Goal: Communication & Community: Share content

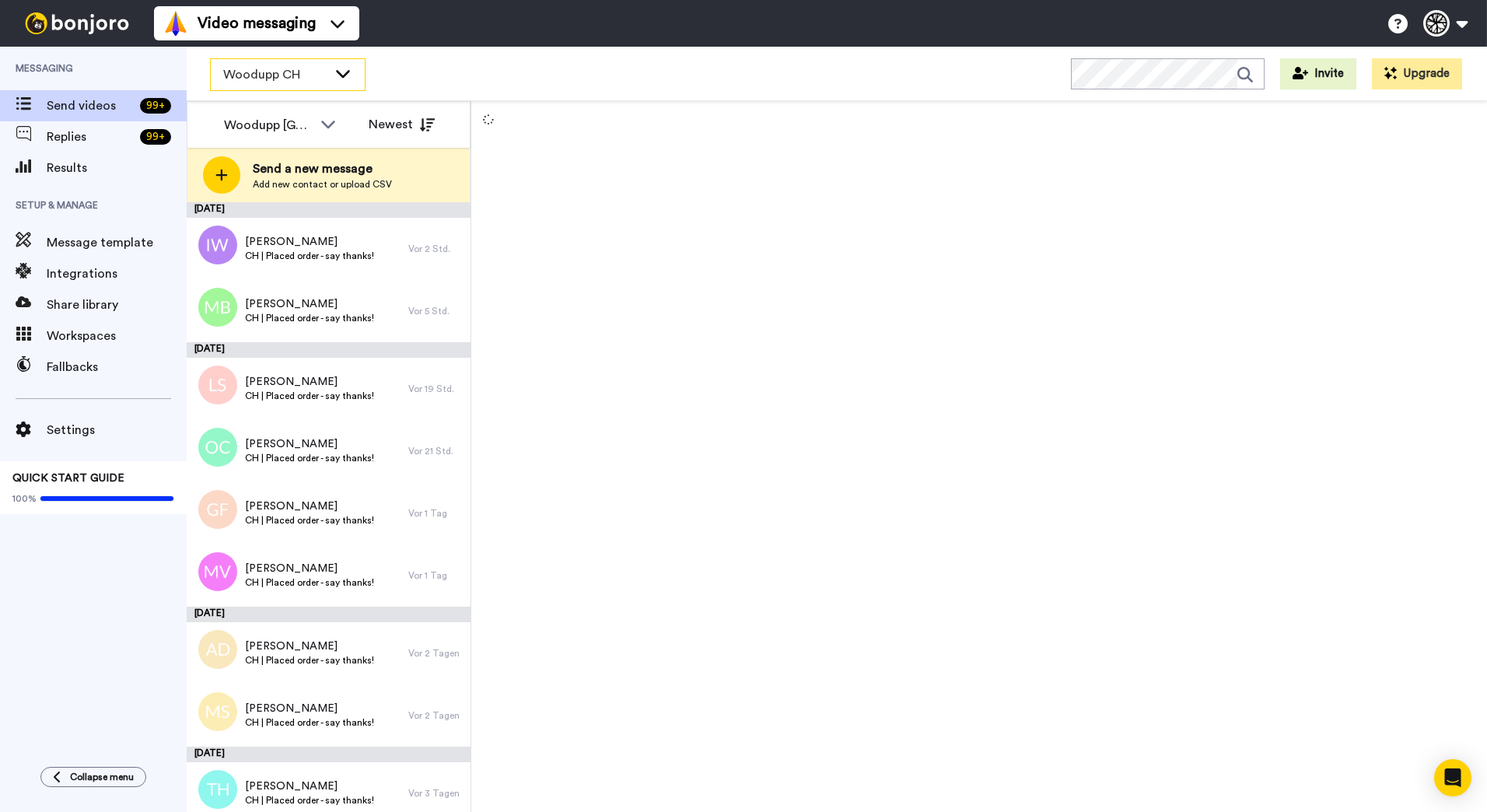
click at [325, 80] on span "Woodupp CH" at bounding box center [275, 74] width 104 height 18
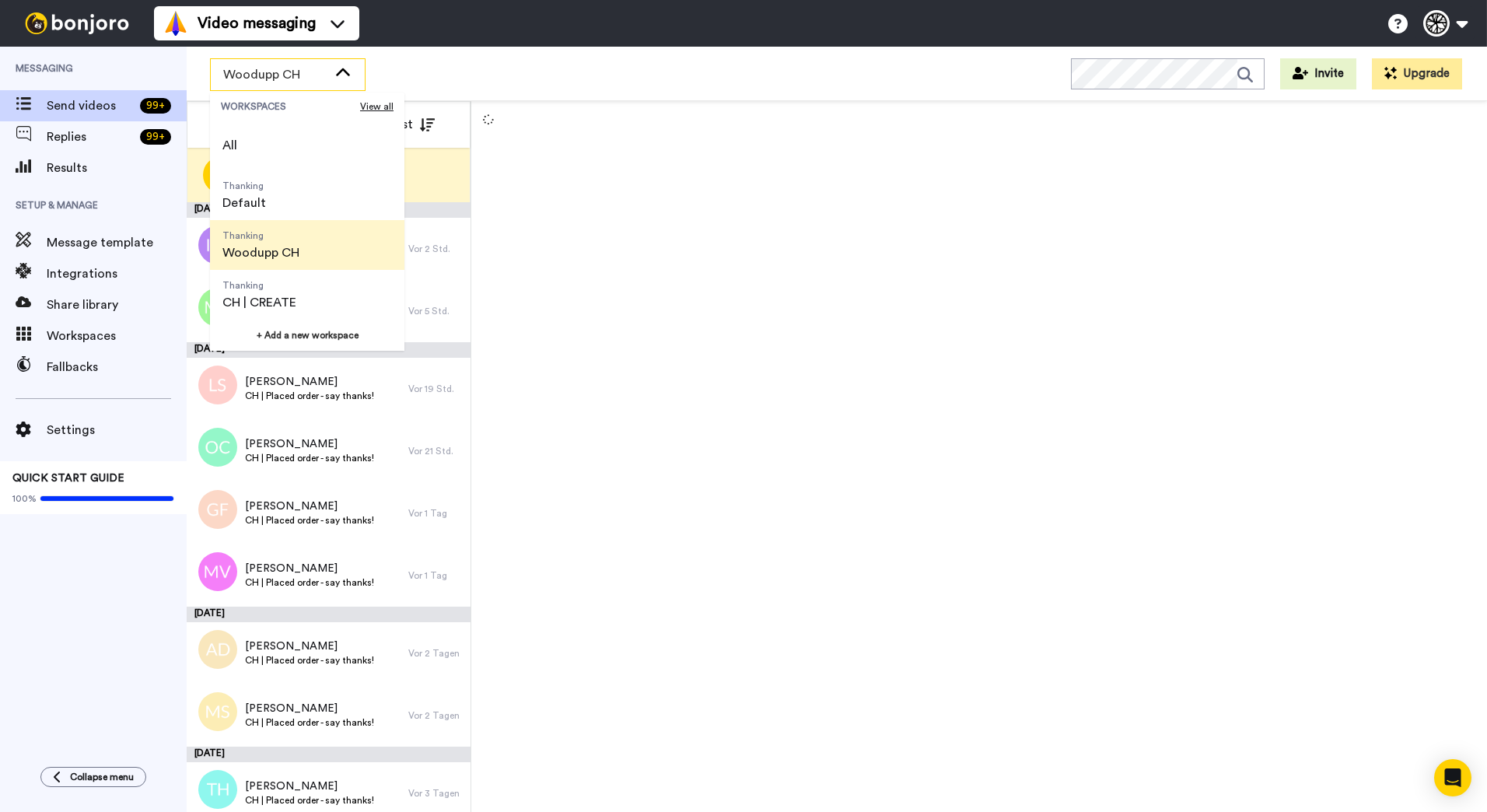
click at [306, 246] on span "Thanking Woodupp CH" at bounding box center [260, 245] width 102 height 50
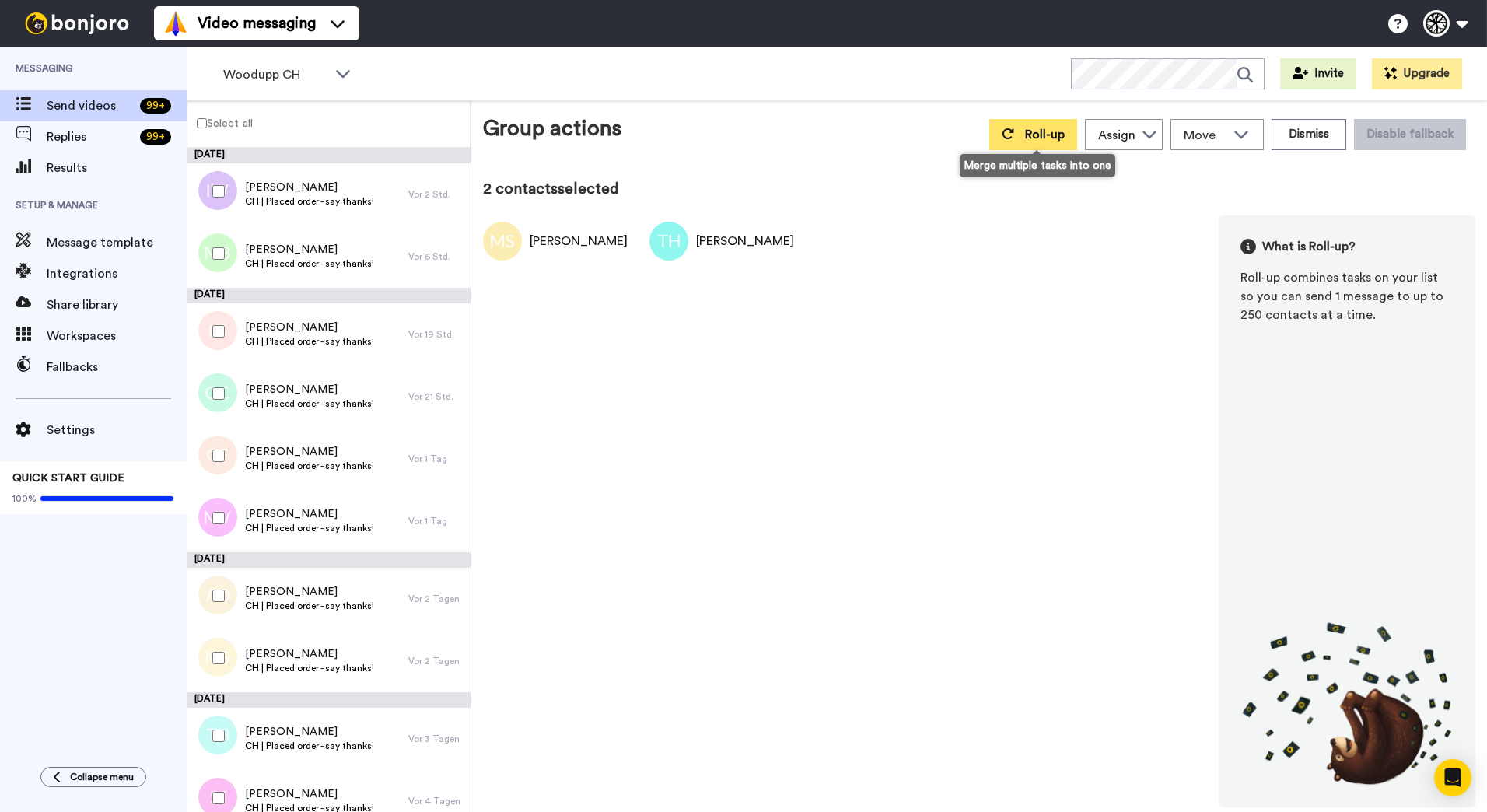
click at [1019, 136] on button "Roll-up" at bounding box center [1033, 135] width 88 height 31
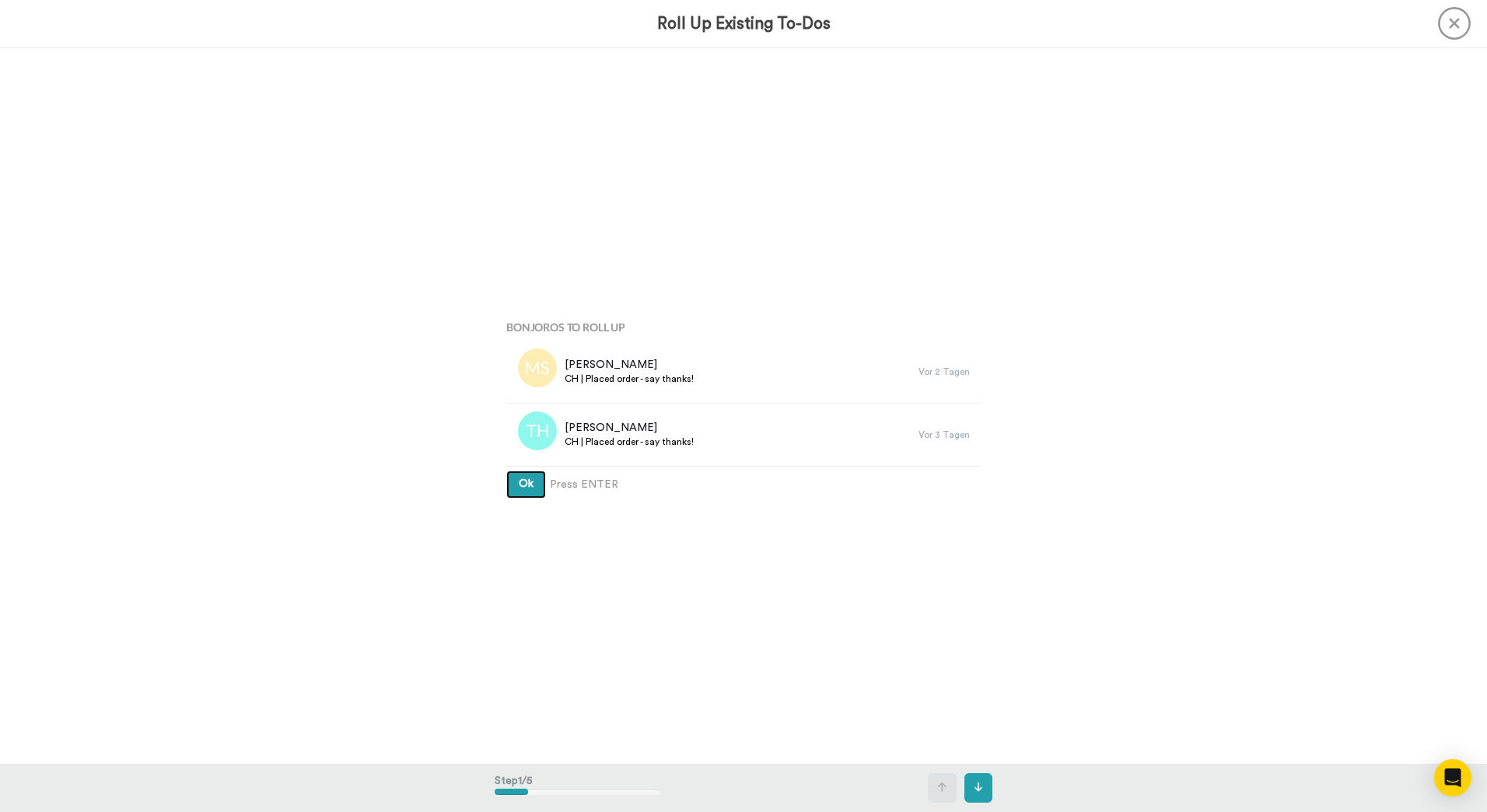
click at [507, 471] on button "Ok" at bounding box center [527, 485] width 40 height 28
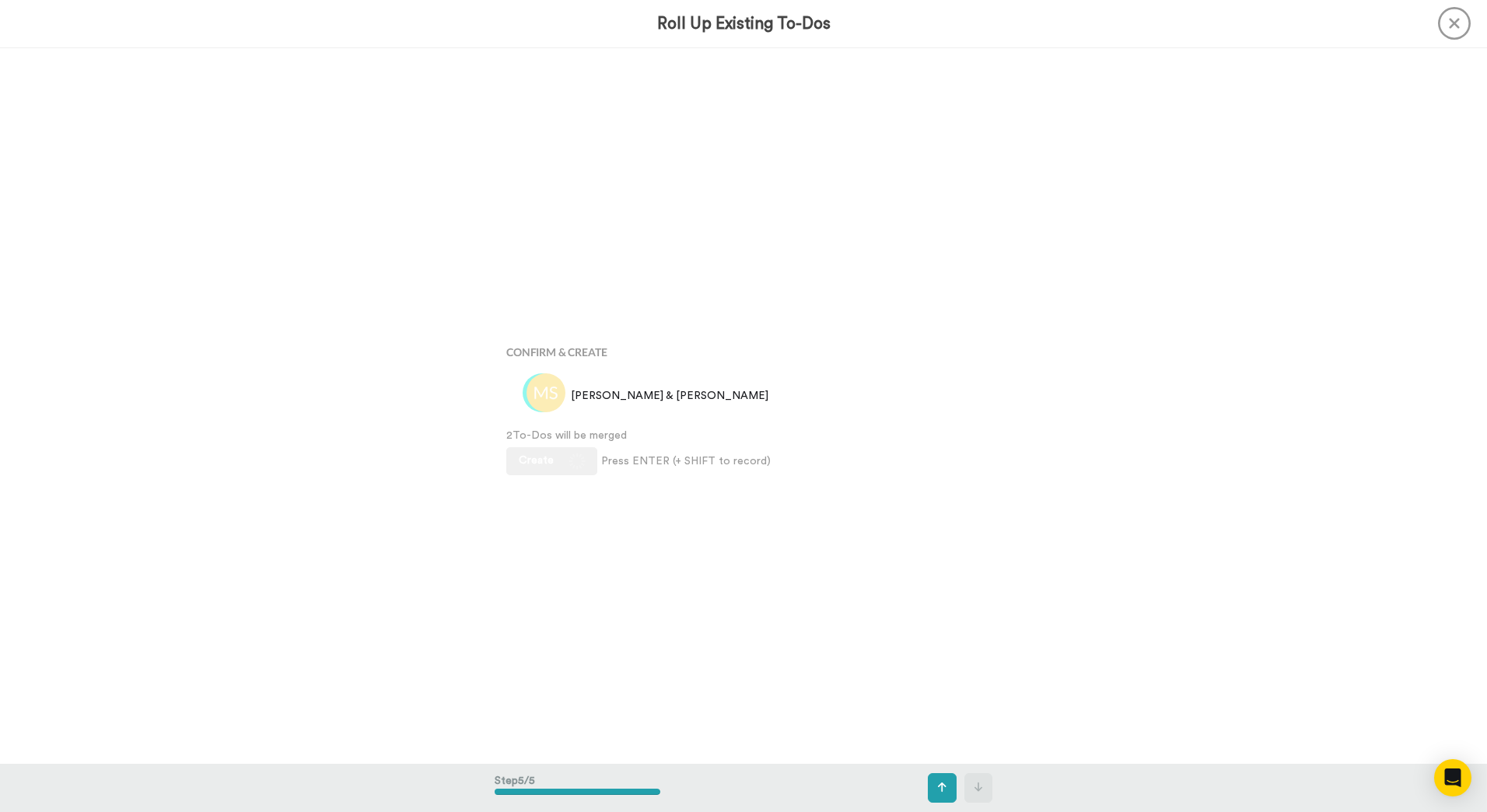
scroll to position [2863, 0]
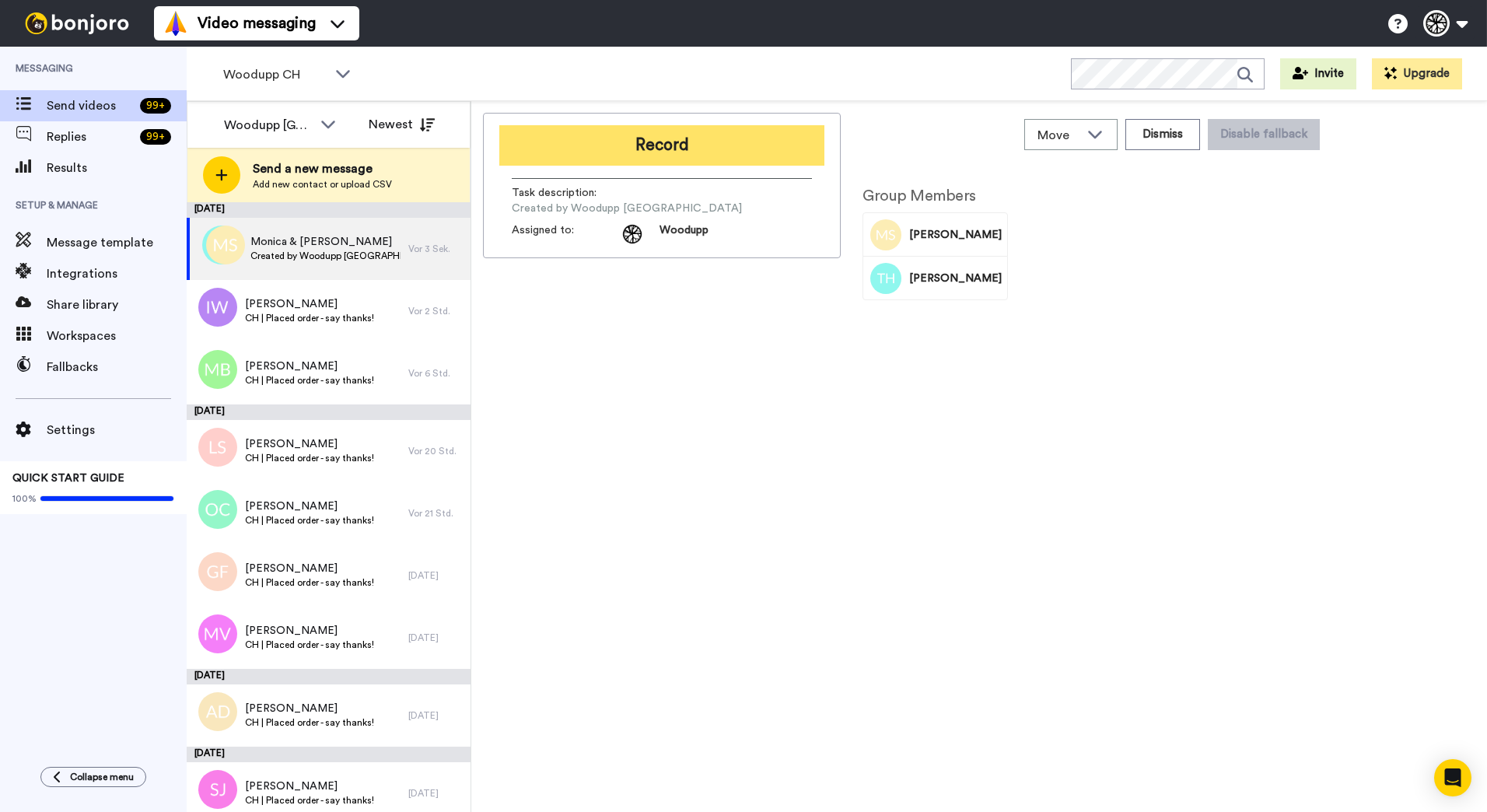
click at [675, 161] on button "Record" at bounding box center [662, 145] width 325 height 40
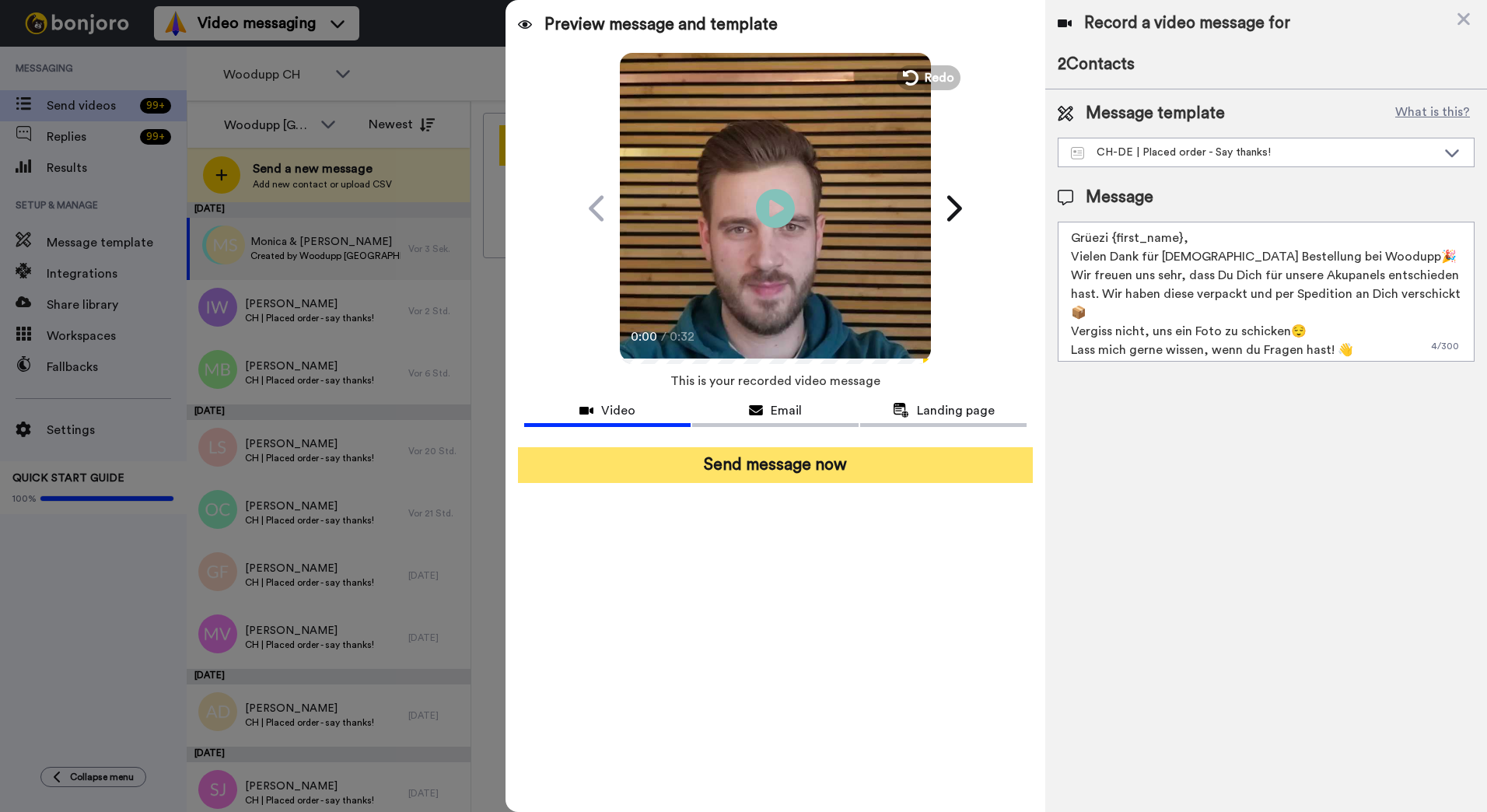
click at [806, 470] on button "Send message now" at bounding box center [775, 465] width 515 height 36
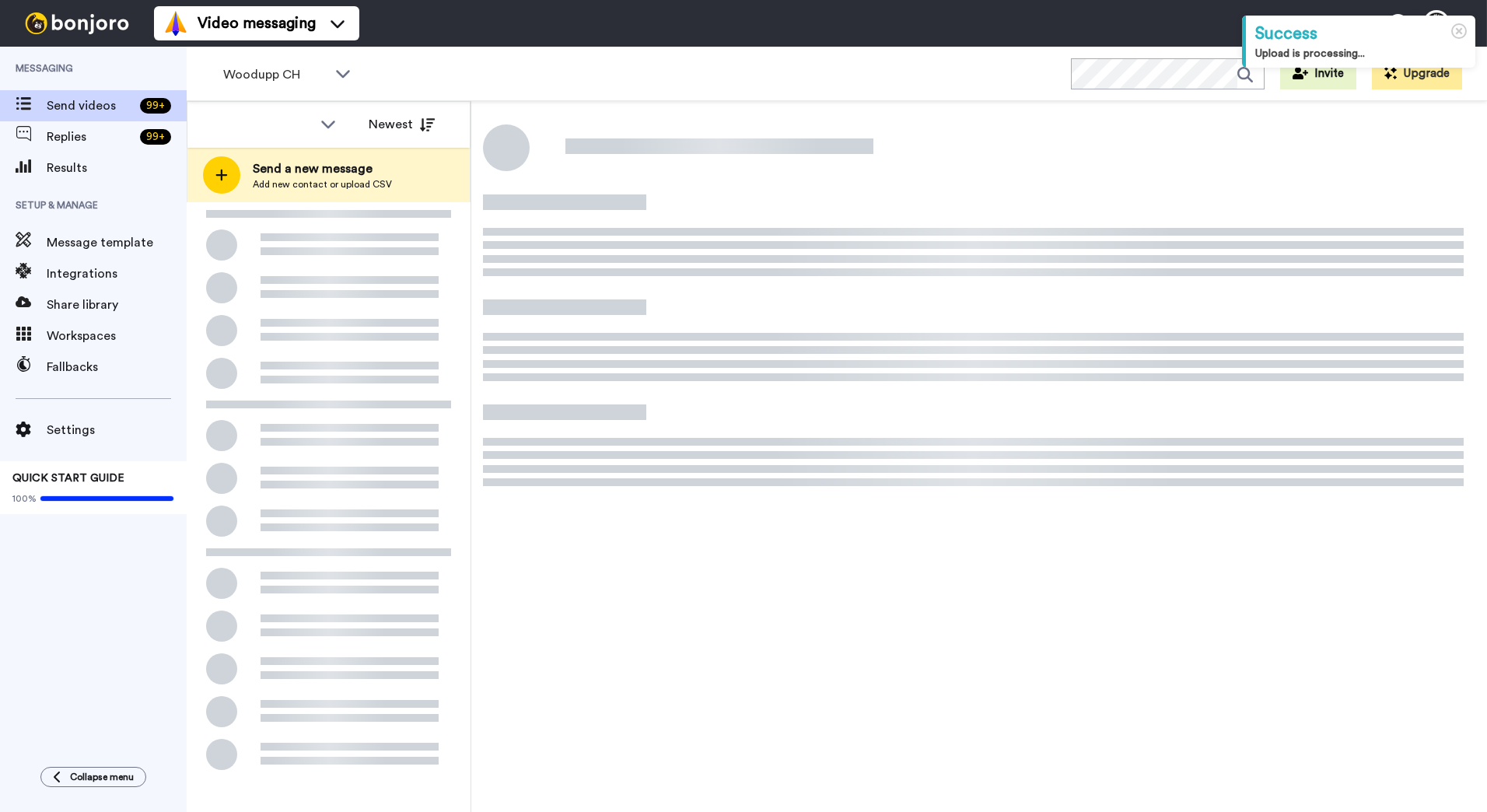
click at [347, 185] on span "Add new contact or upload CSV" at bounding box center [322, 185] width 139 height 12
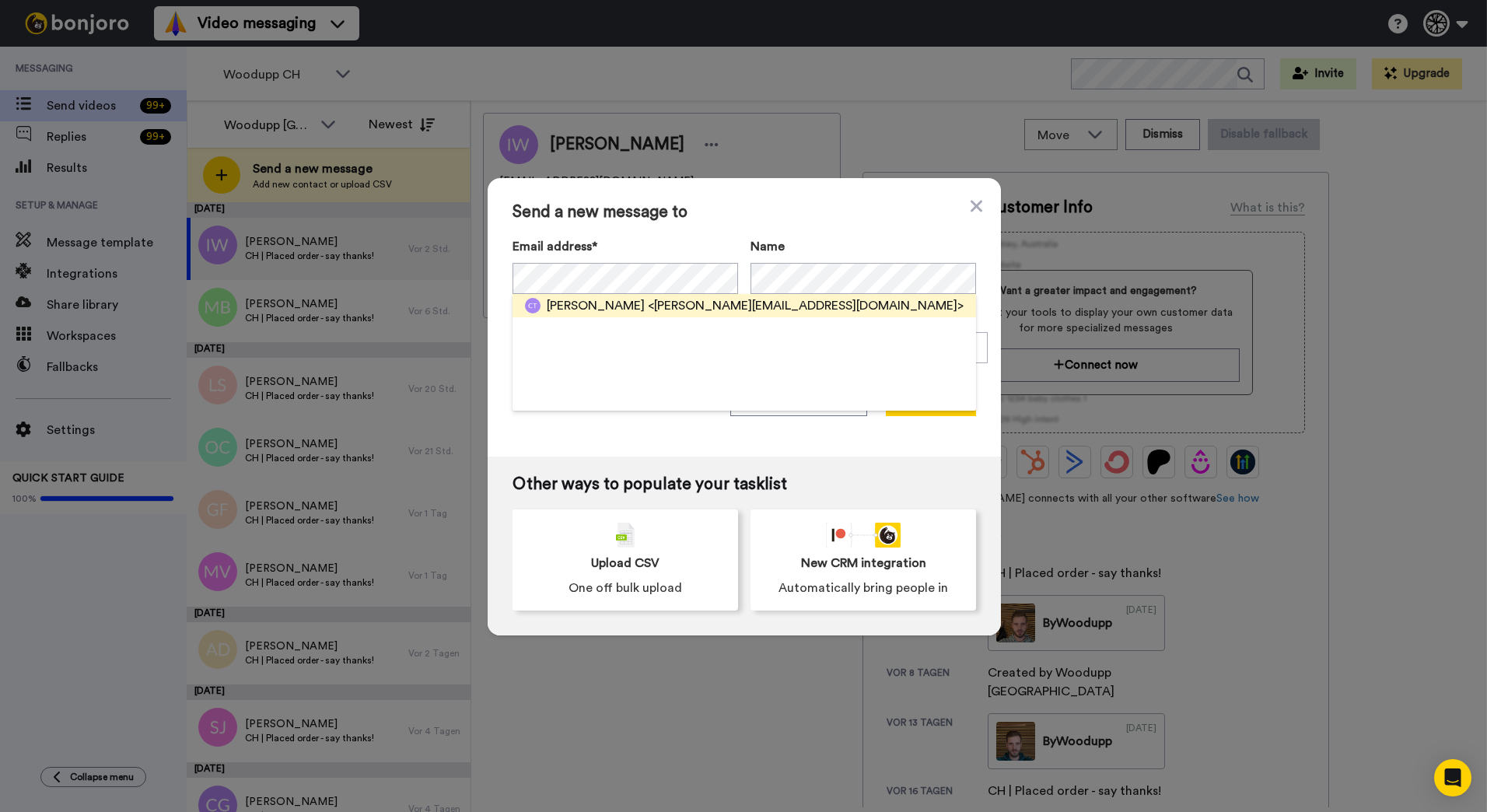
click at [648, 306] on span "<claudia.freidorf@gmail.com>" at bounding box center [805, 305] width 316 height 18
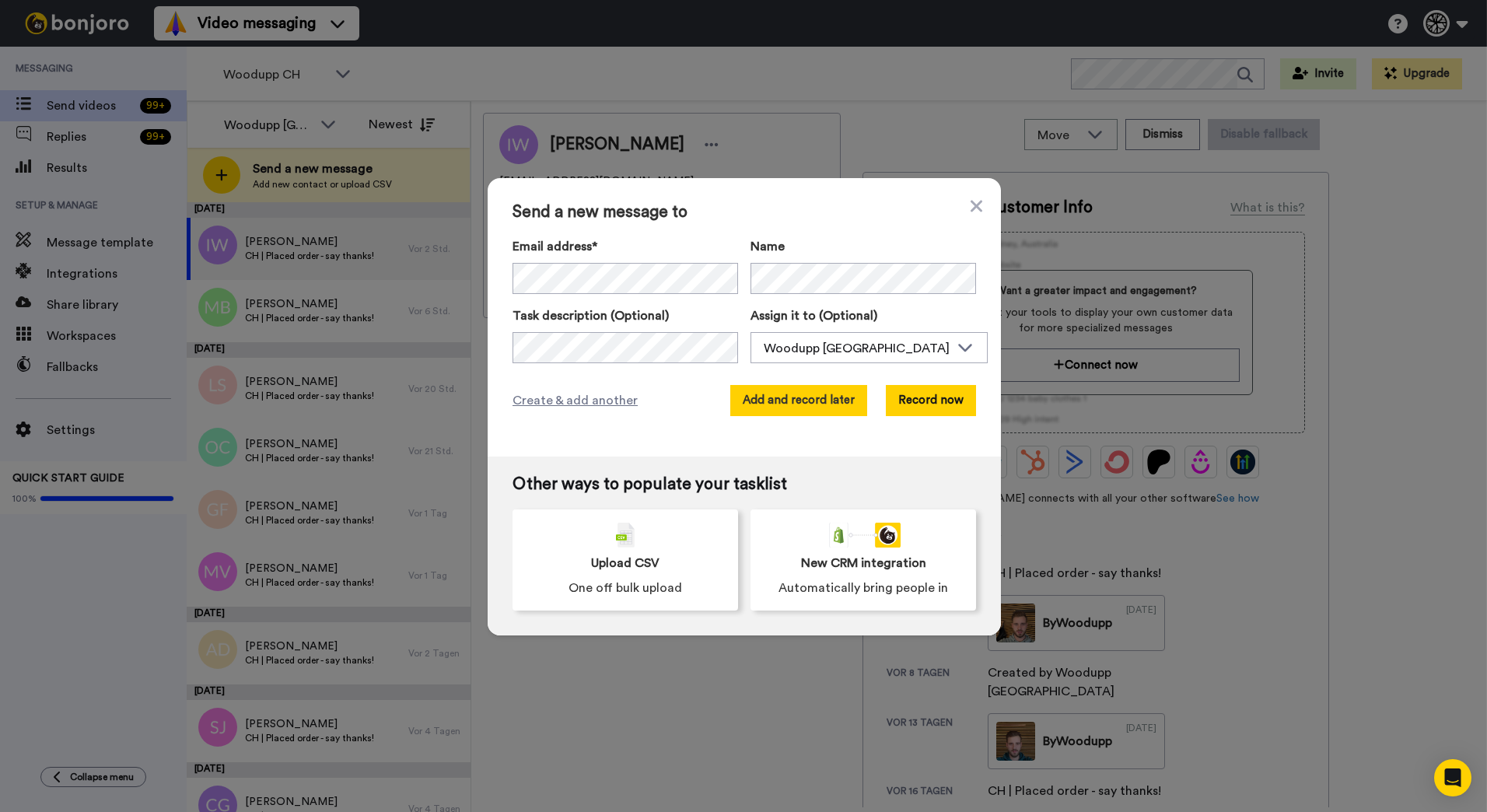
click at [769, 393] on button "Add and record later" at bounding box center [798, 400] width 137 height 31
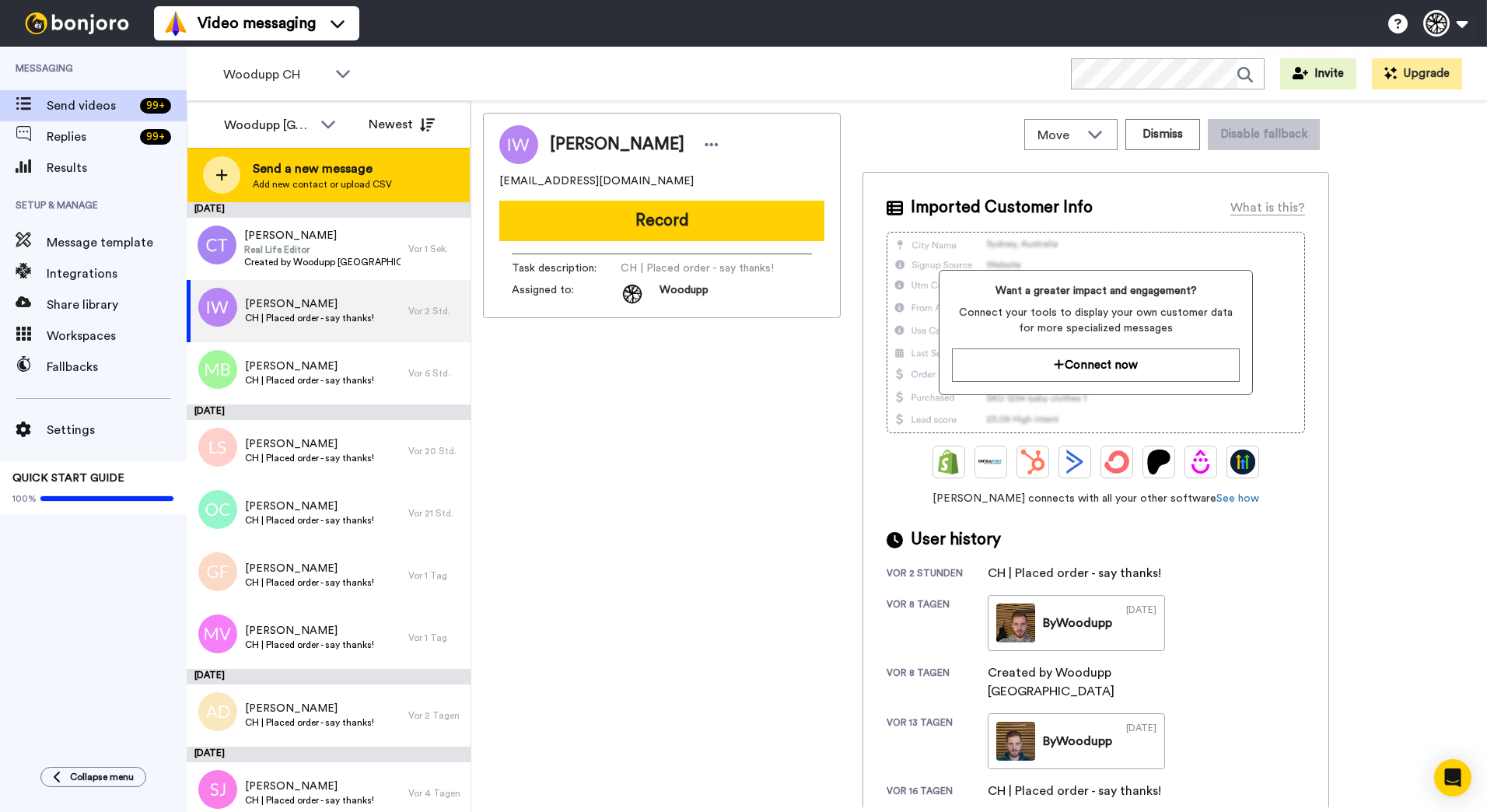
click at [374, 185] on span "Add new contact or upload CSV" at bounding box center [322, 185] width 139 height 12
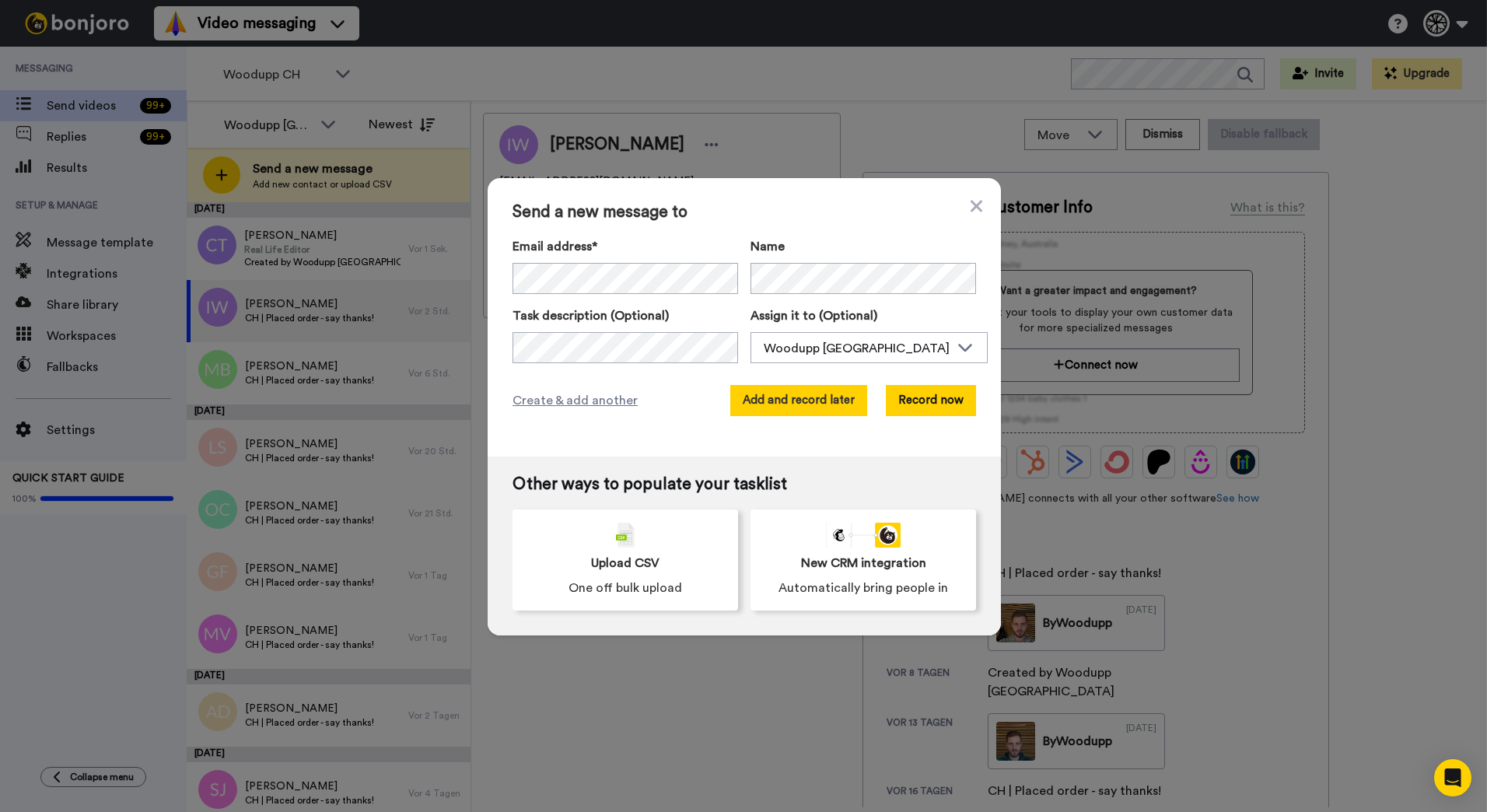
click at [804, 396] on button "Add and record later" at bounding box center [798, 400] width 137 height 31
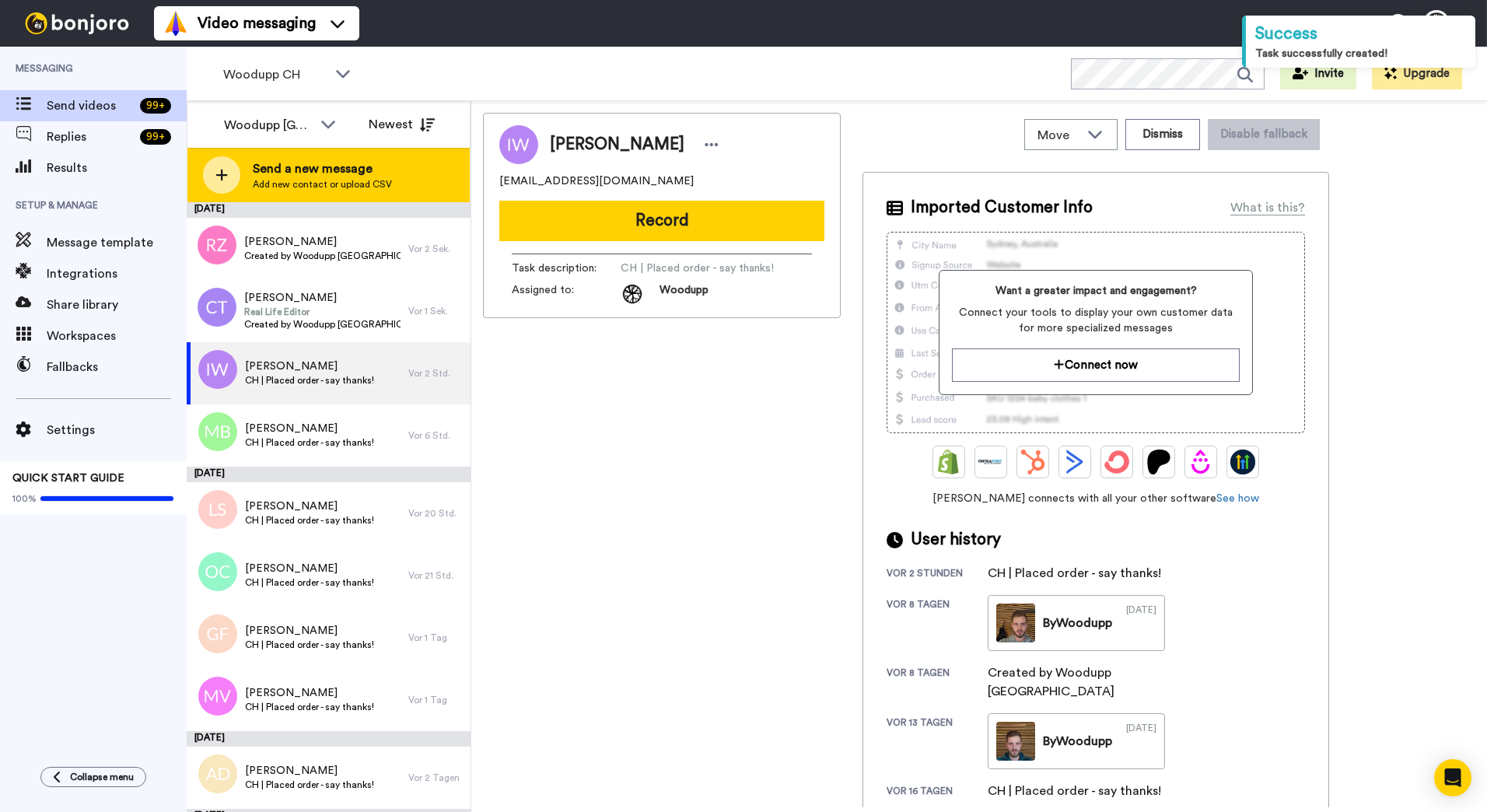
click at [281, 176] on span "Send a new message" at bounding box center [322, 168] width 139 height 18
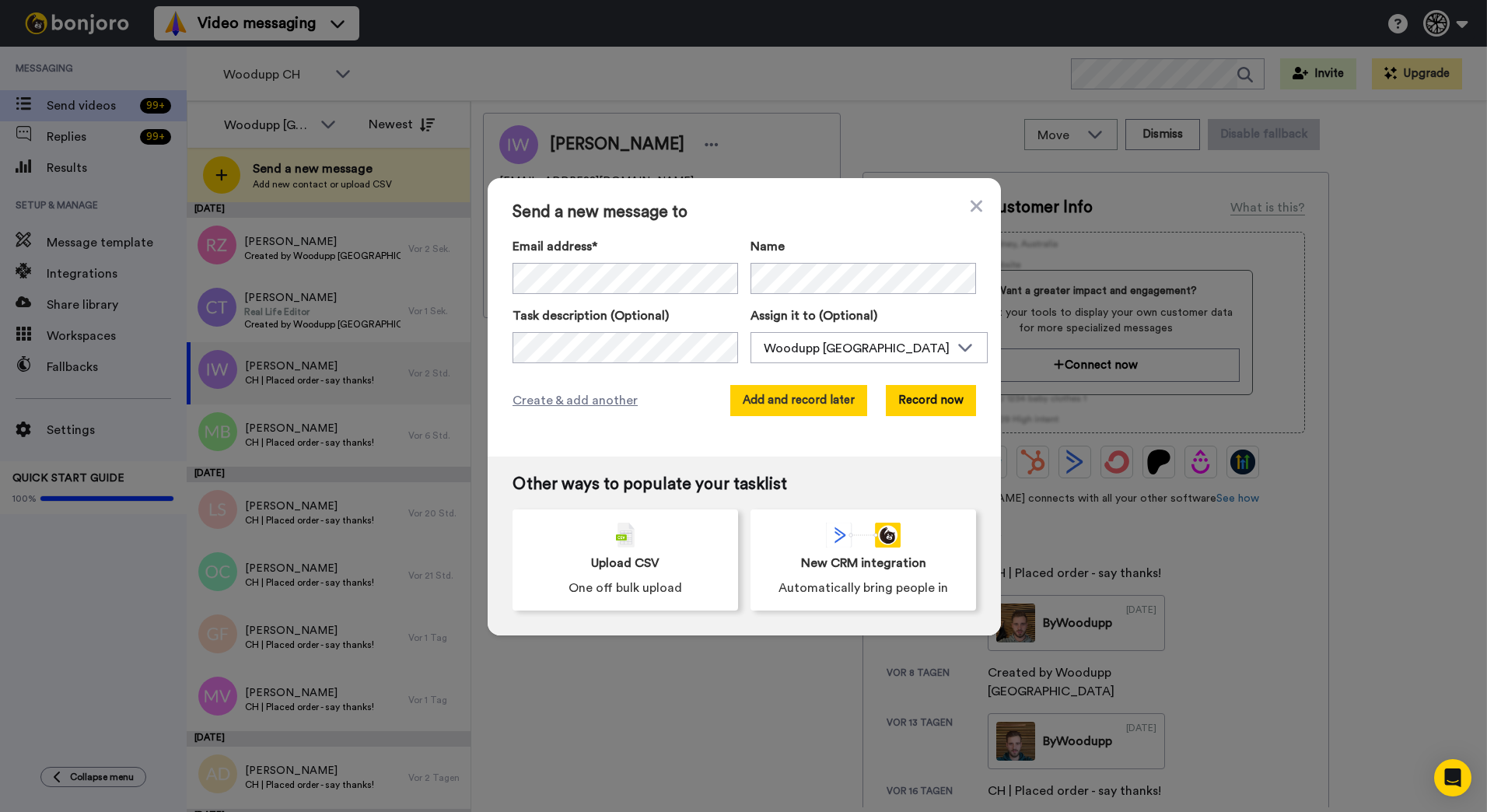
click at [765, 405] on button "Add and record later" at bounding box center [798, 400] width 137 height 31
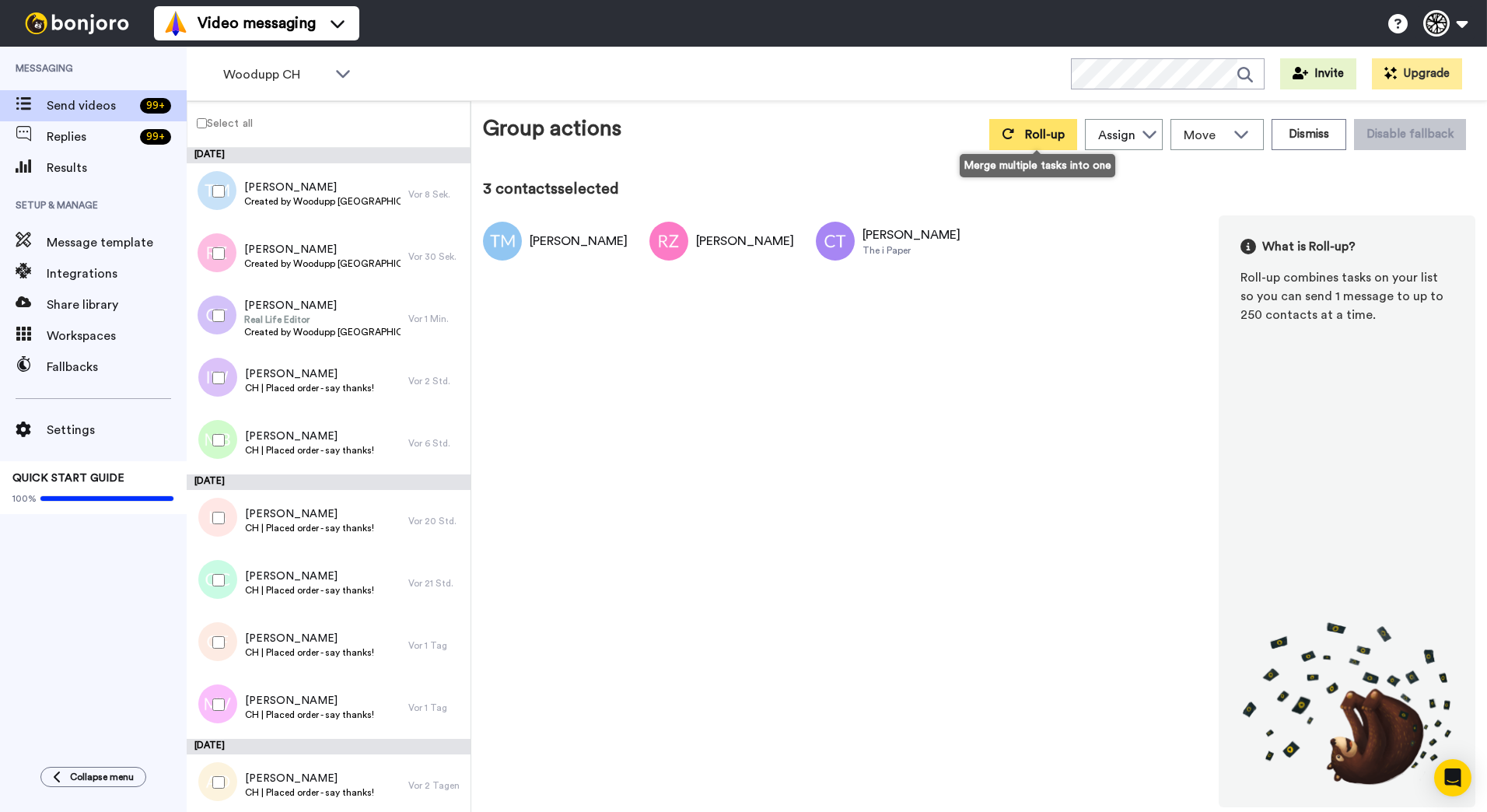
click at [1014, 124] on button "Roll-up" at bounding box center [1033, 135] width 88 height 31
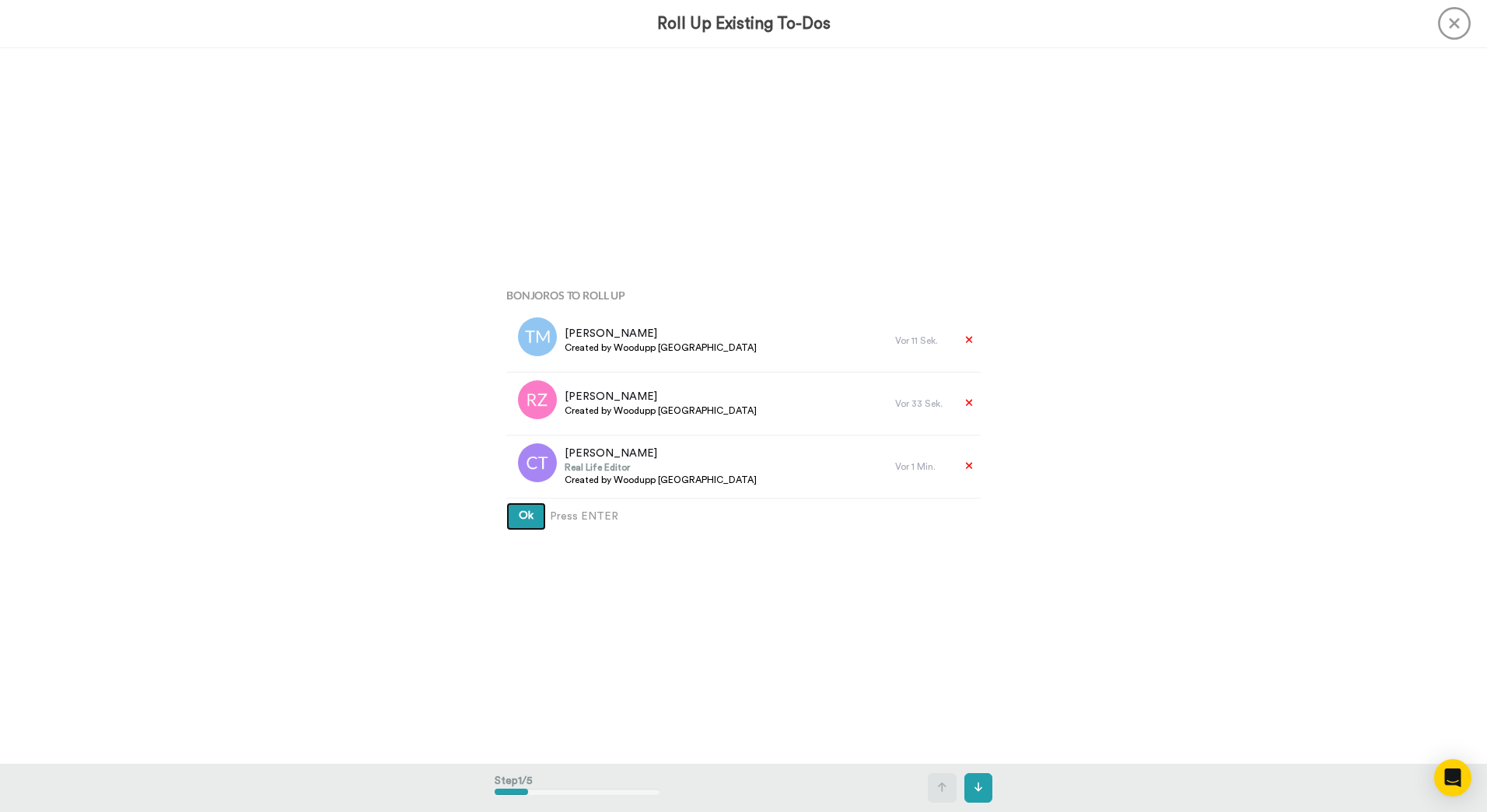
click at [507, 502] on button "Ok" at bounding box center [527, 516] width 40 height 28
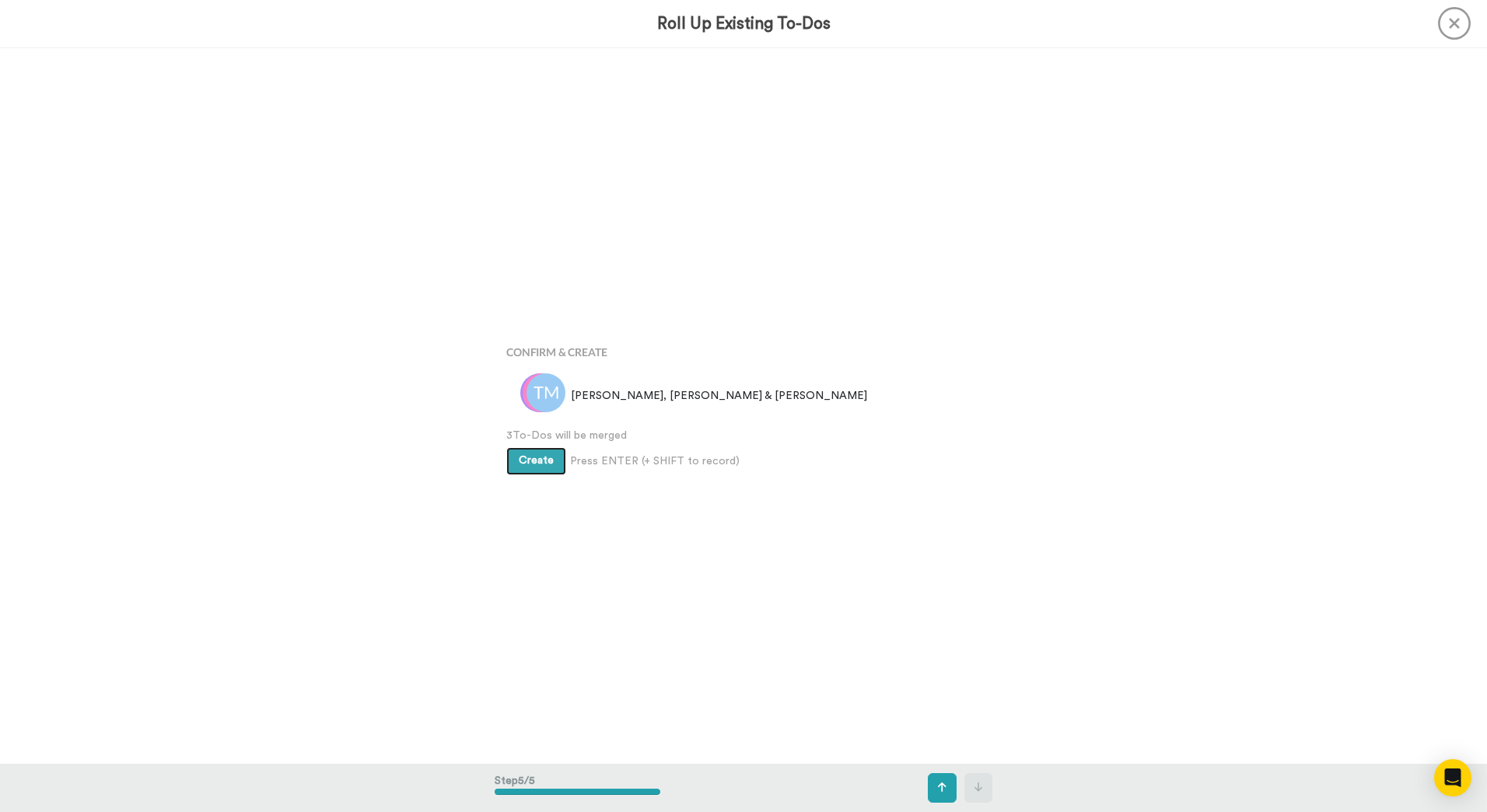
scroll to position [2863, 0]
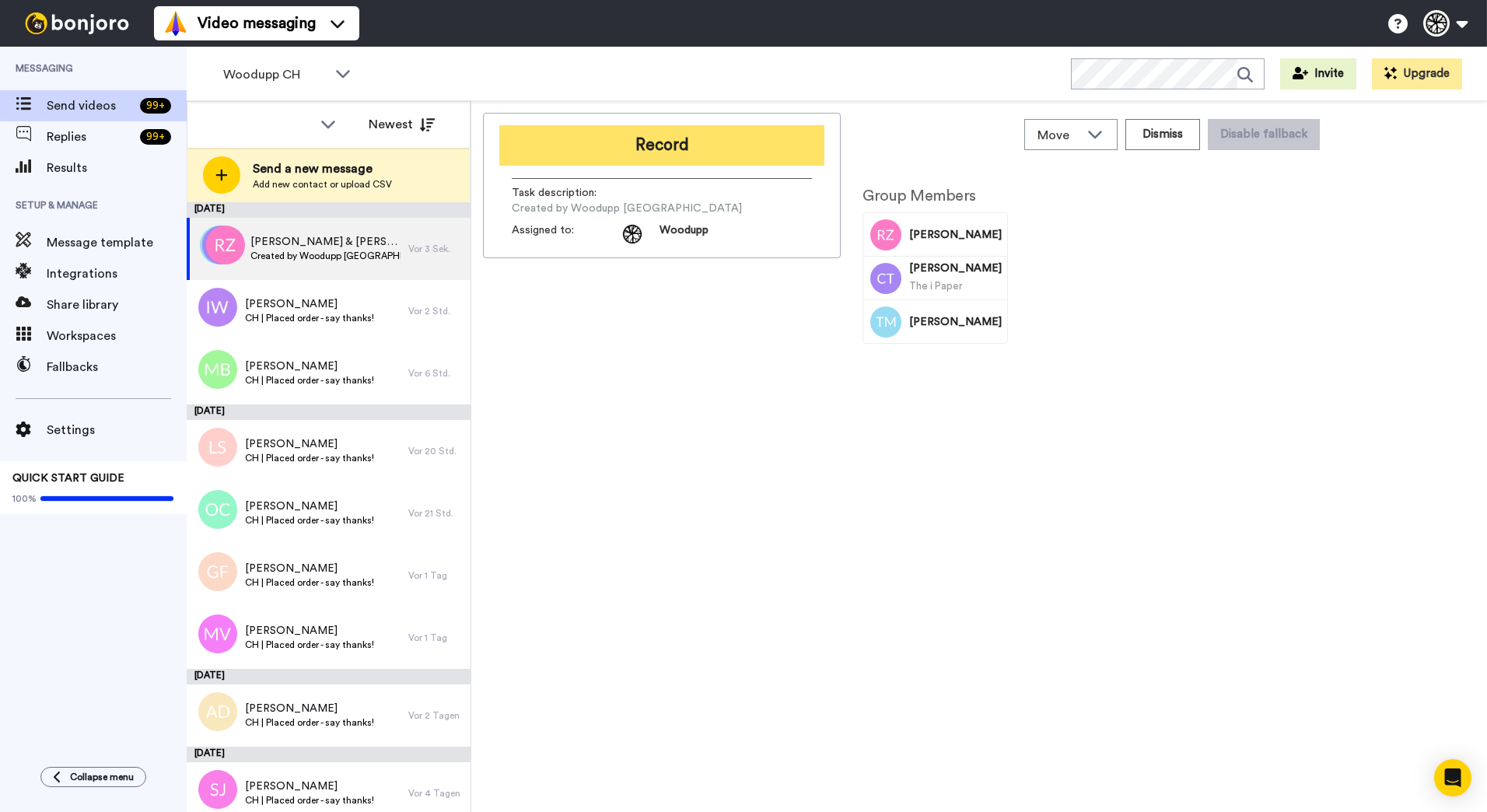
click at [719, 144] on button "Record" at bounding box center [662, 145] width 325 height 40
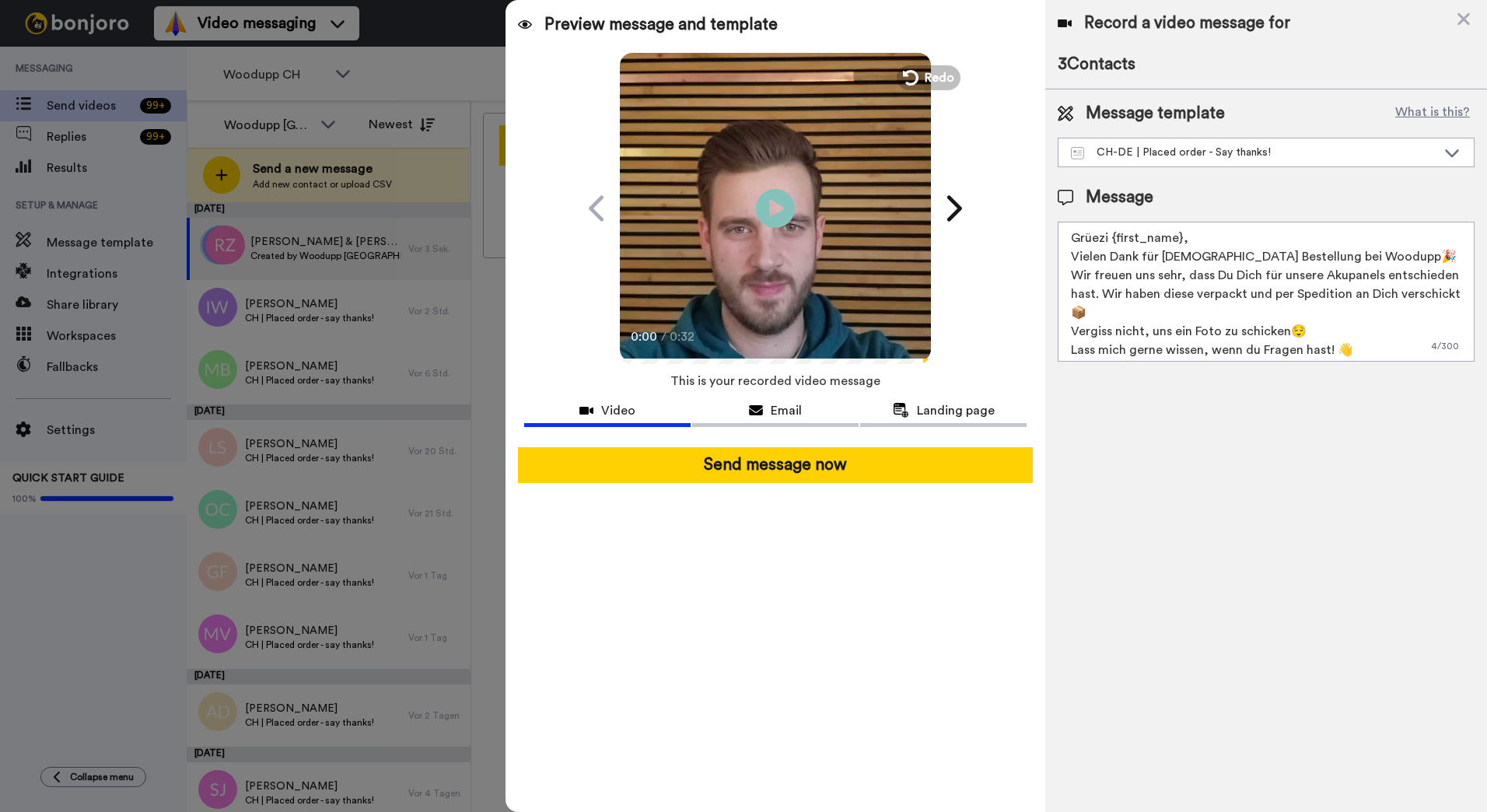
click at [792, 470] on button "Send message now" at bounding box center [775, 465] width 515 height 36
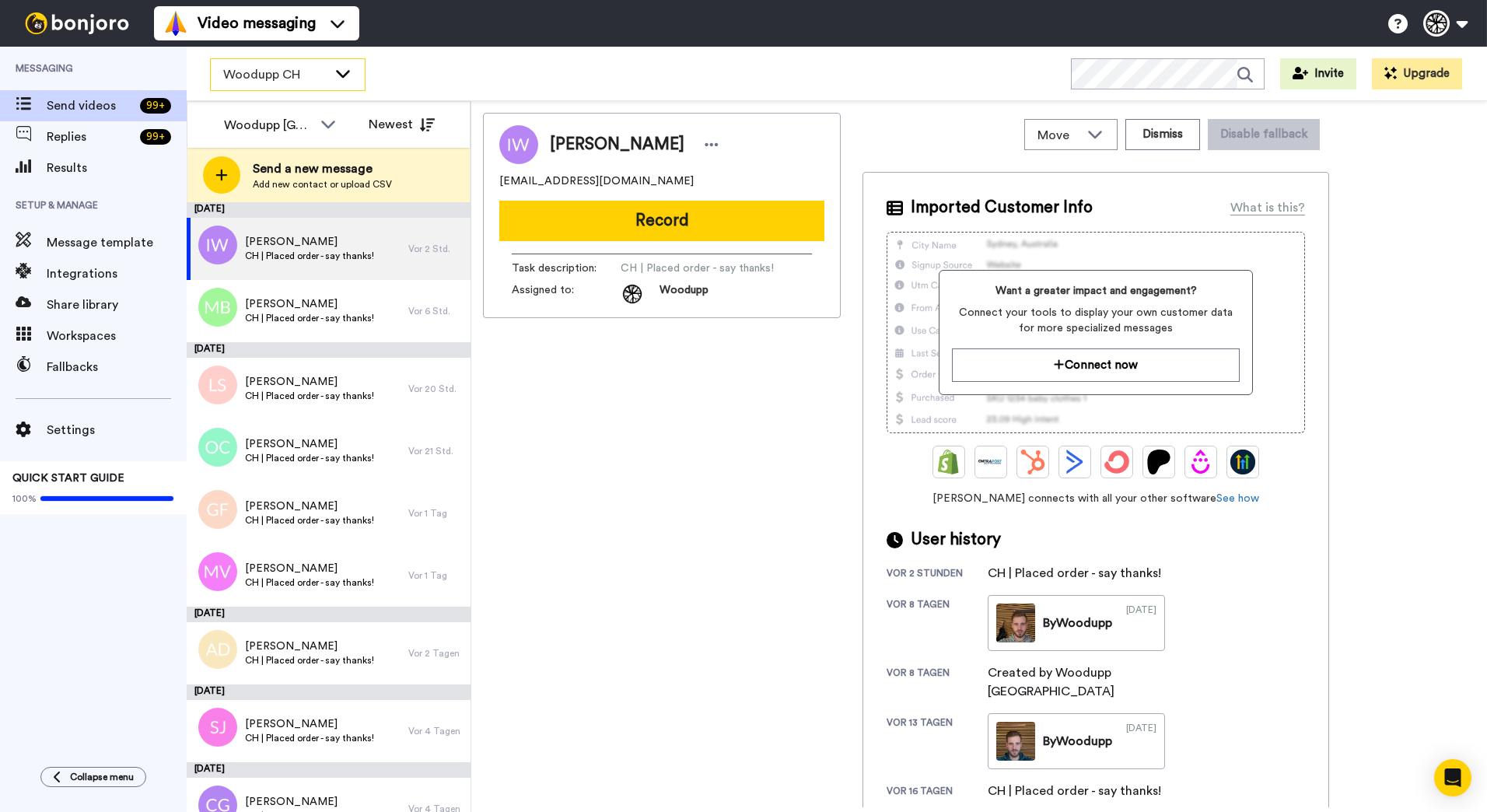
click at [322, 73] on span "Woodupp CH" at bounding box center [275, 74] width 104 height 18
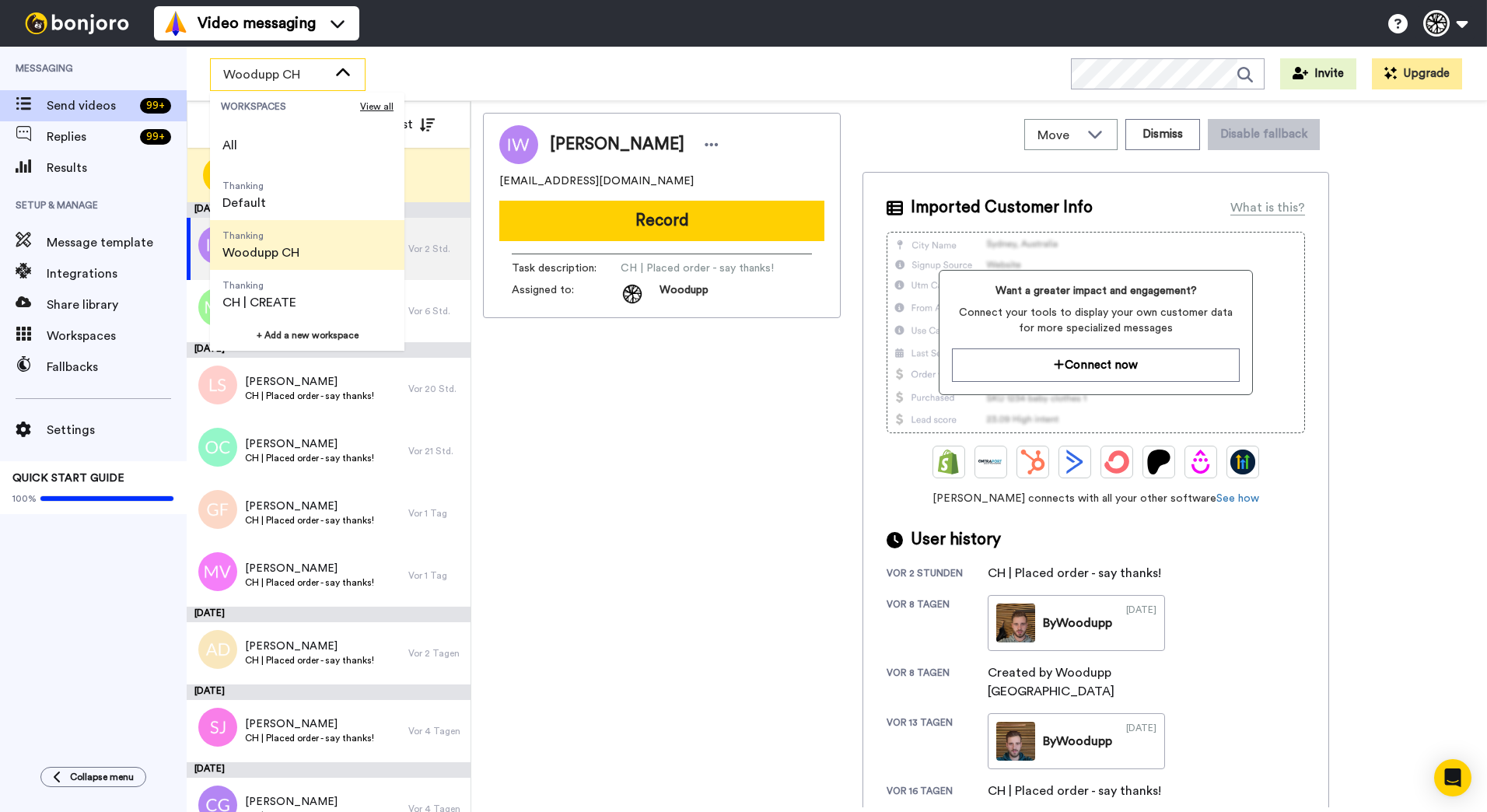
scroll to position [50, 0]
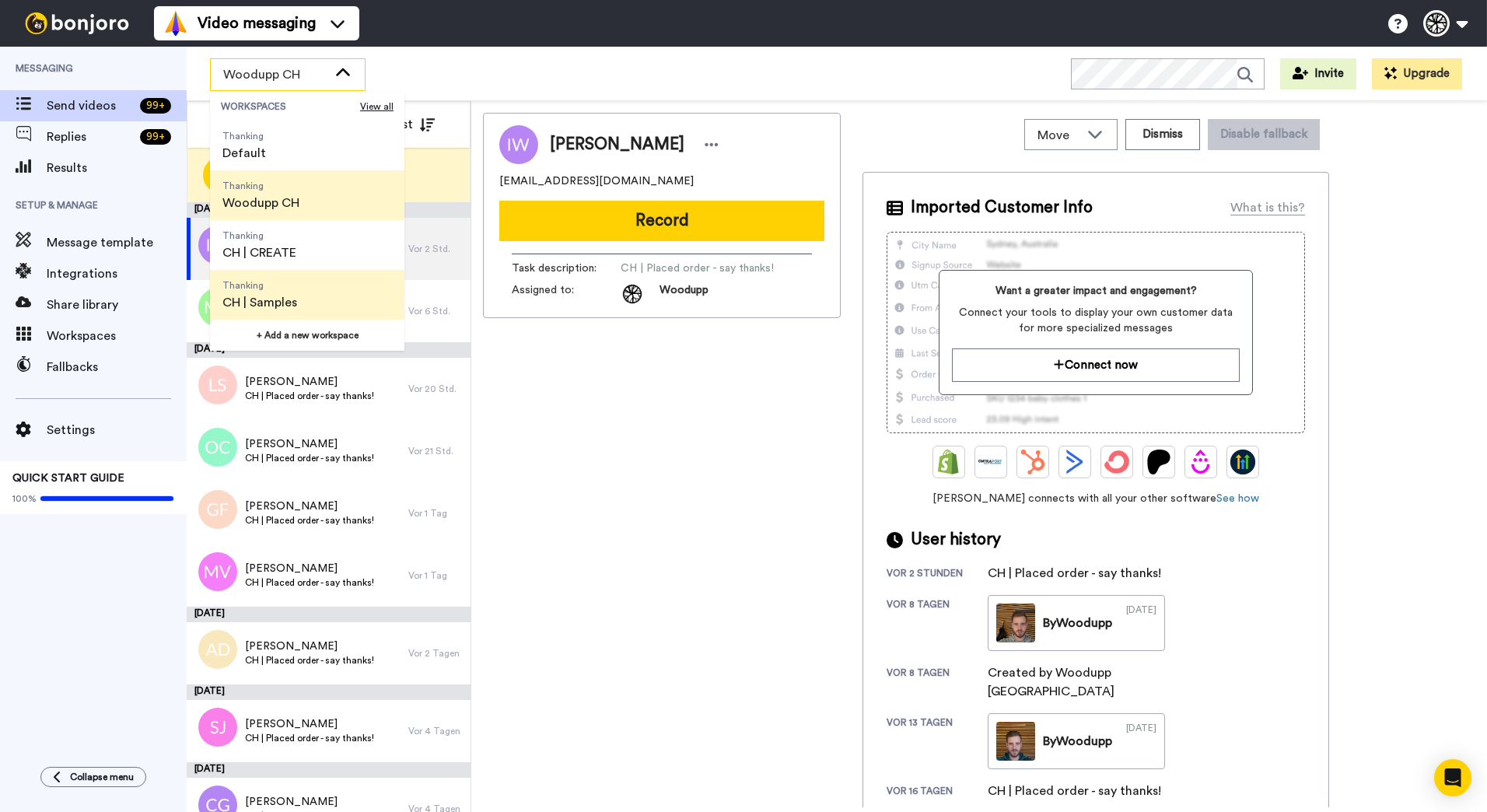
click at [312, 285] on li "Thanking CH | Samples" at bounding box center [306, 294] width 194 height 50
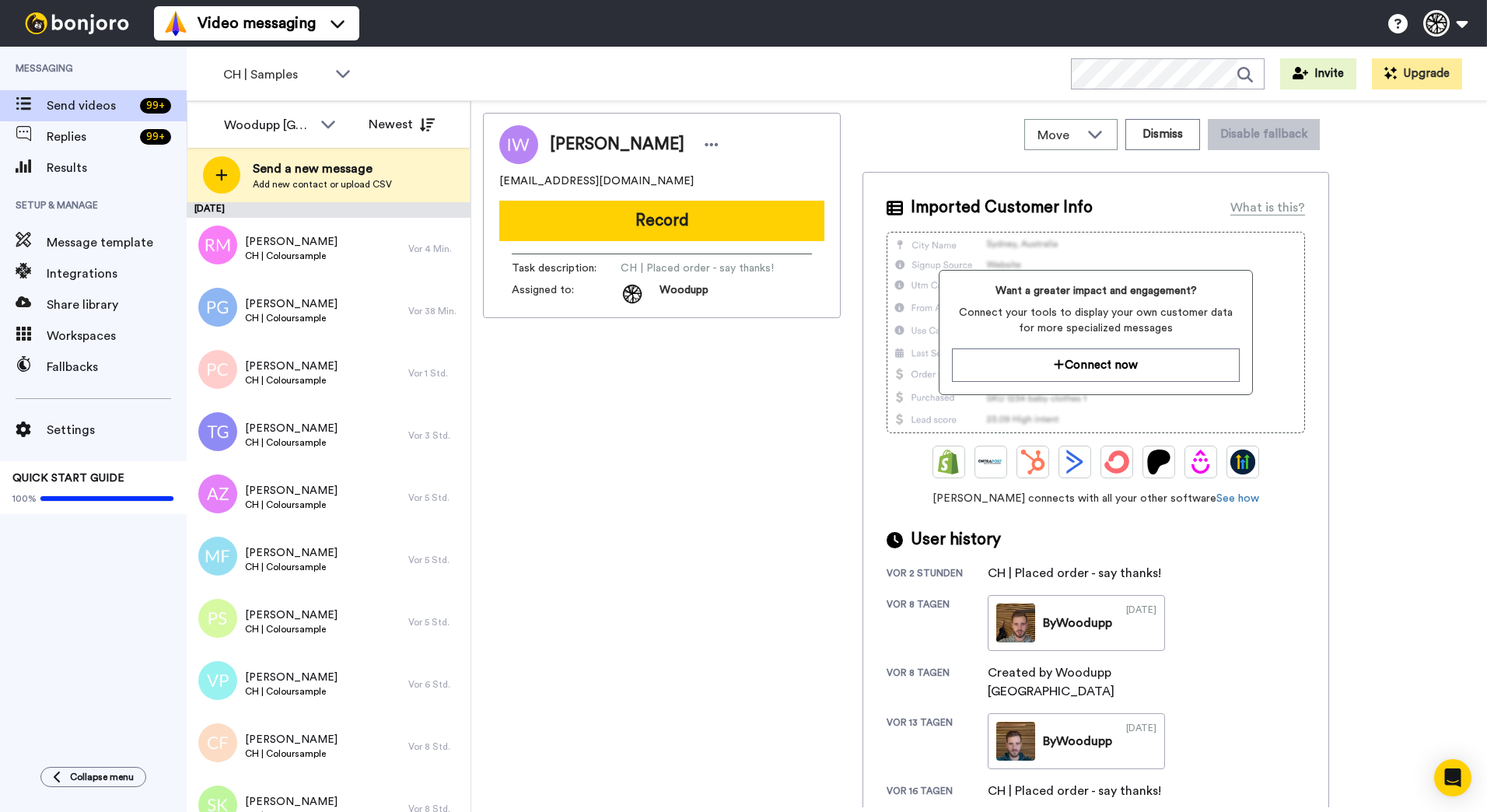
scroll to position [683, 0]
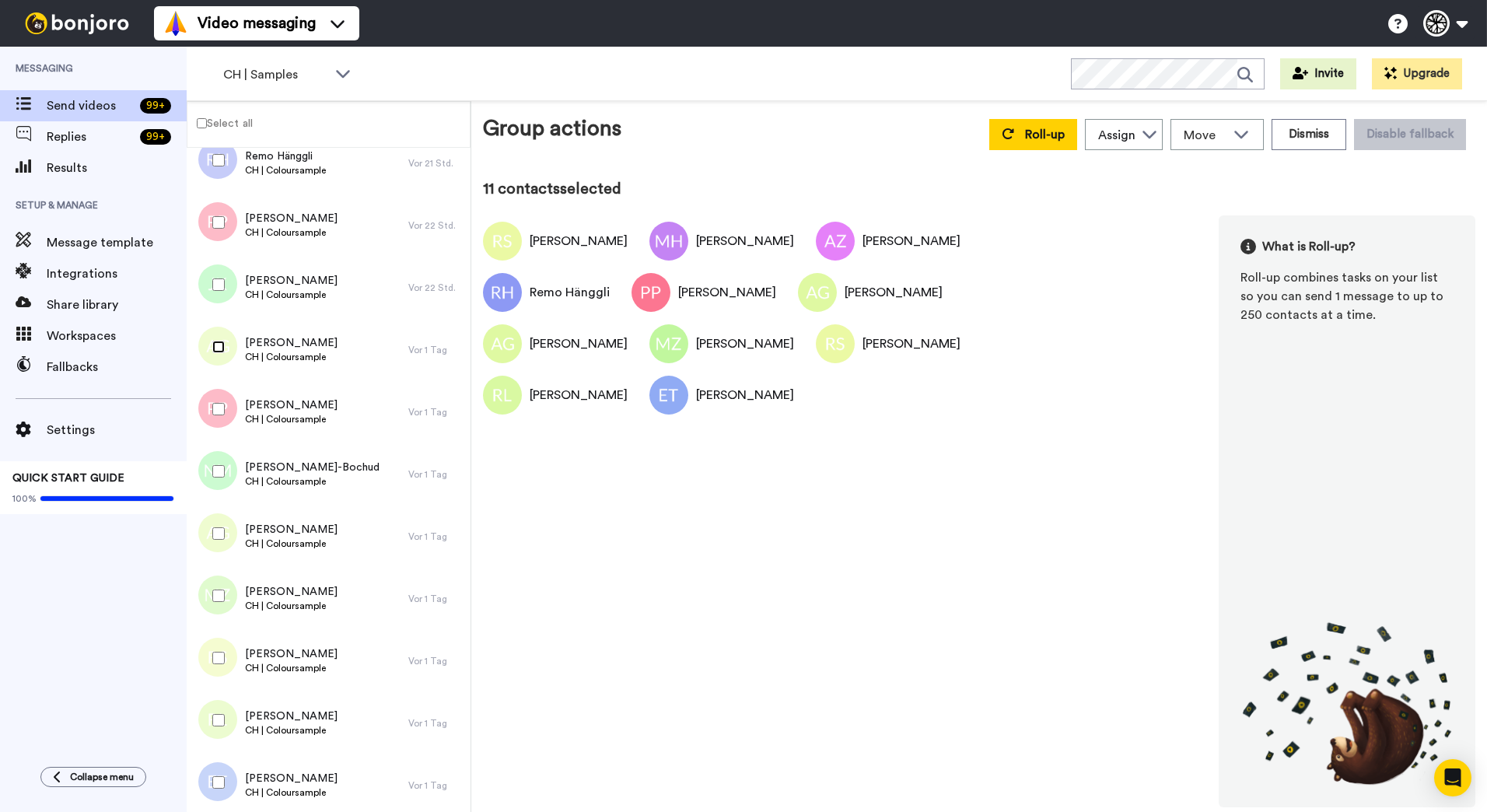
scroll to position [916, 0]
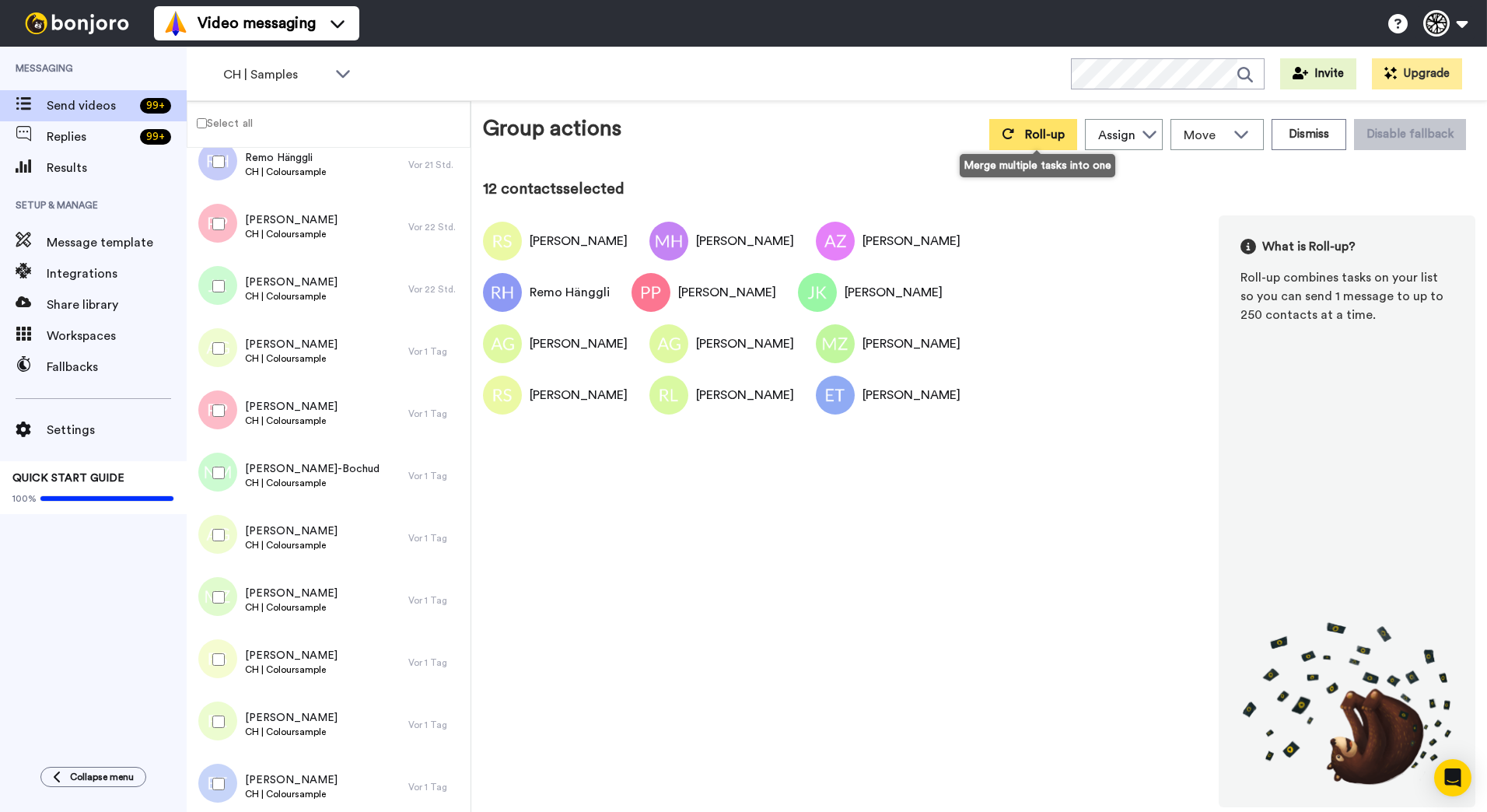
click at [1053, 137] on span "Roll-up" at bounding box center [1046, 134] width 40 height 12
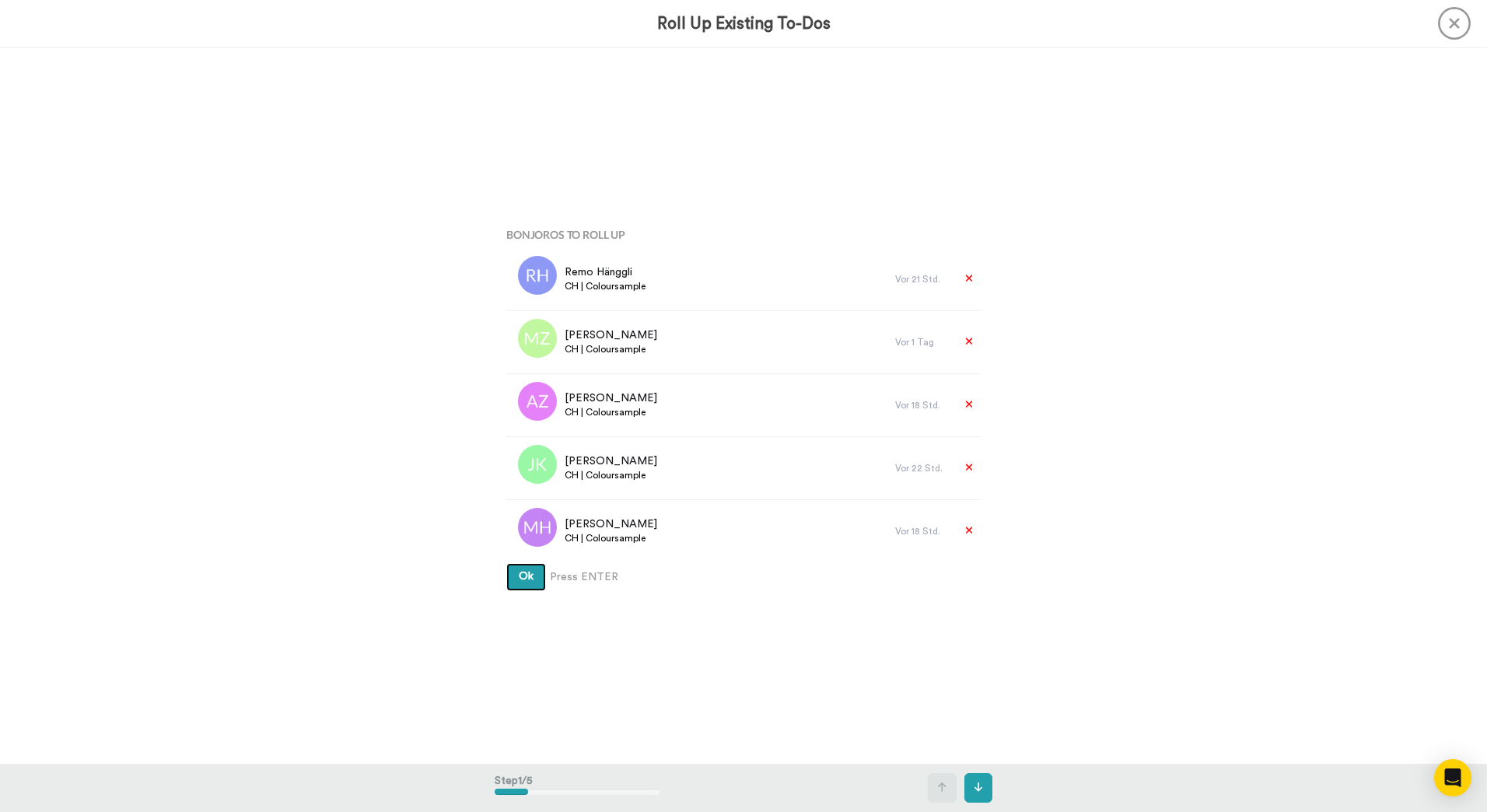
click at [507, 563] on button "Ok" at bounding box center [527, 577] width 40 height 28
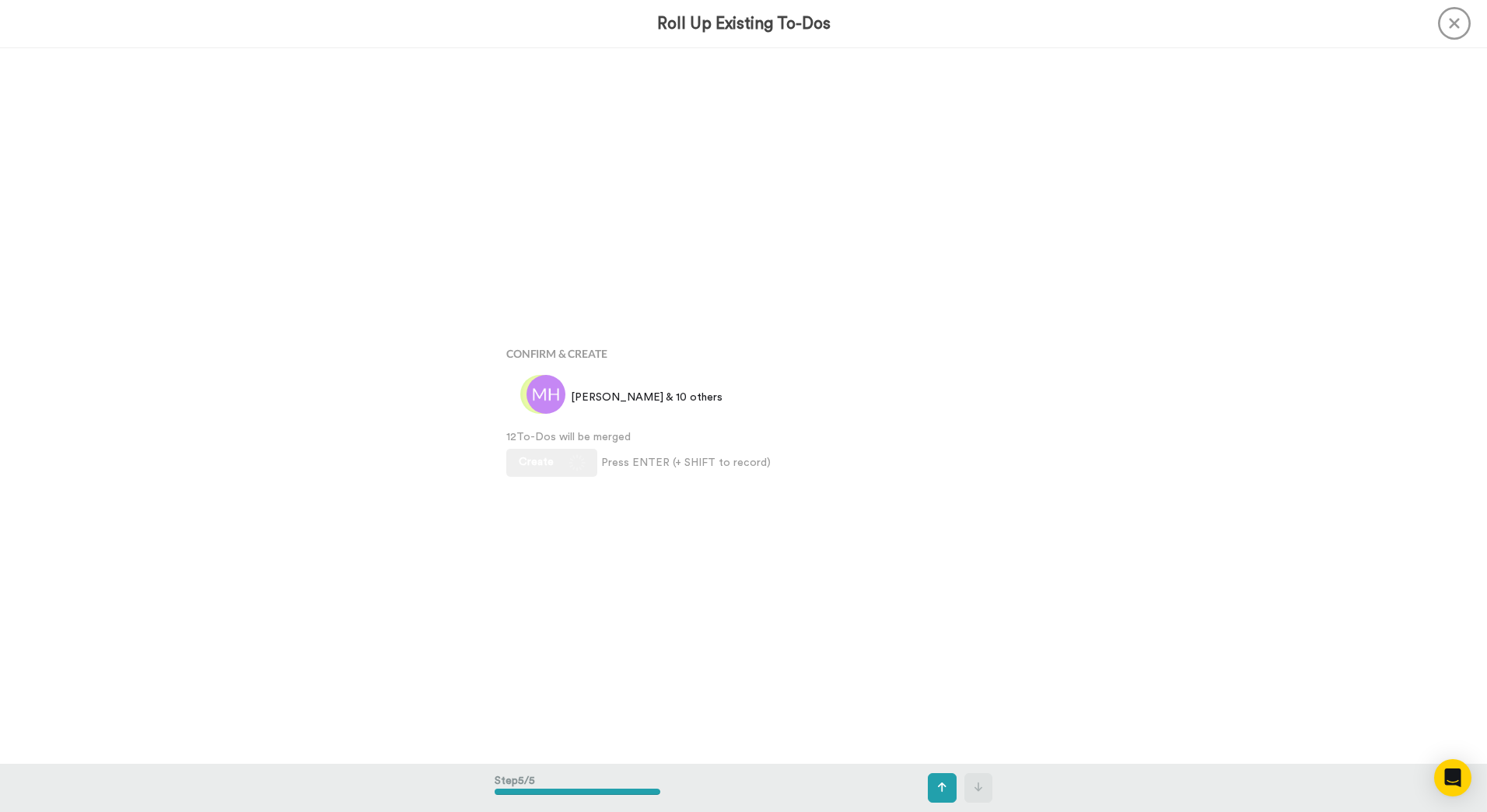
scroll to position [2863, 0]
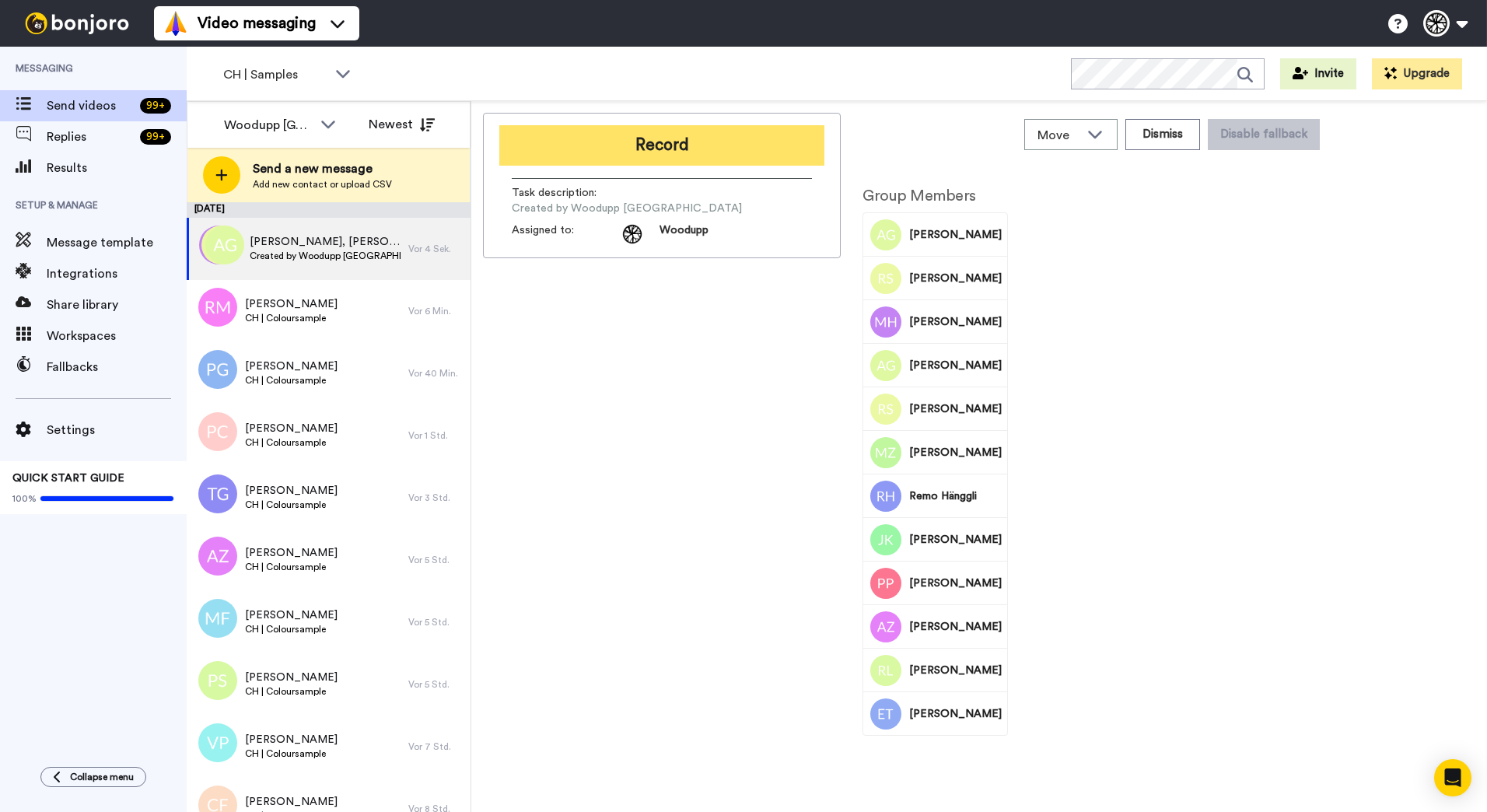
click at [615, 146] on button "Record" at bounding box center [662, 145] width 325 height 40
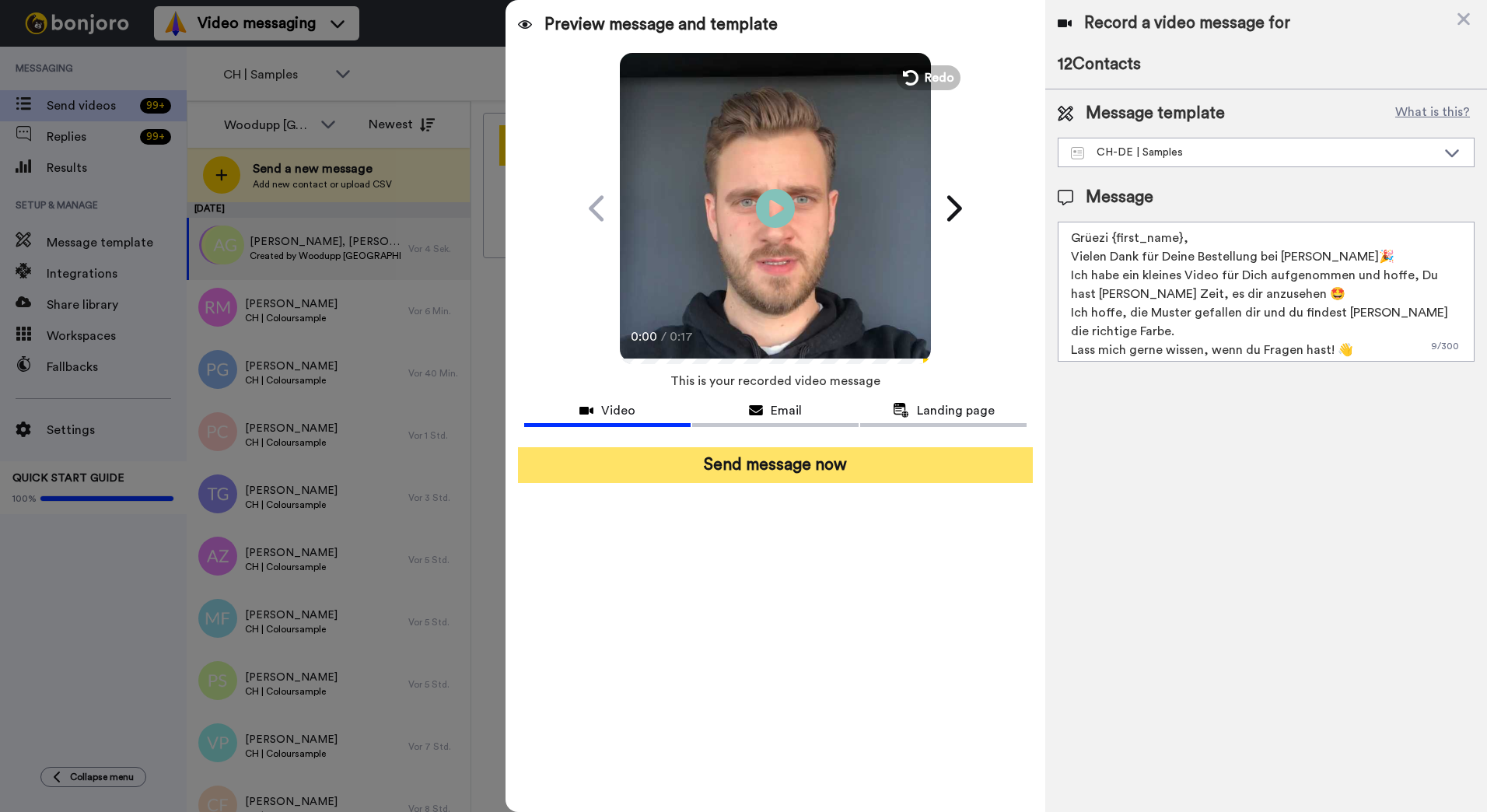
click at [799, 476] on button "Send message now" at bounding box center [775, 465] width 515 height 36
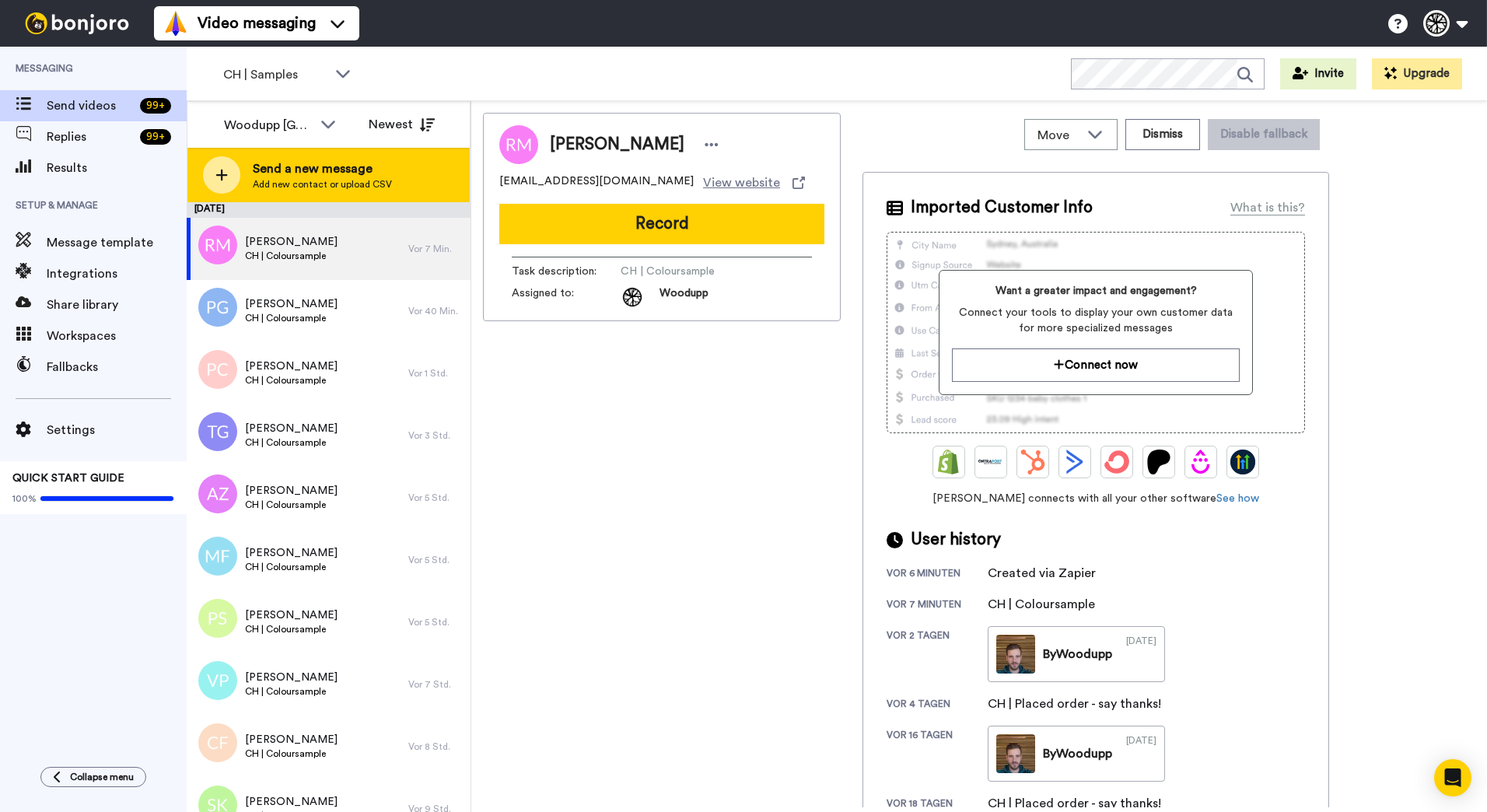
click at [375, 187] on span "Add new contact or upload CSV" at bounding box center [322, 185] width 139 height 12
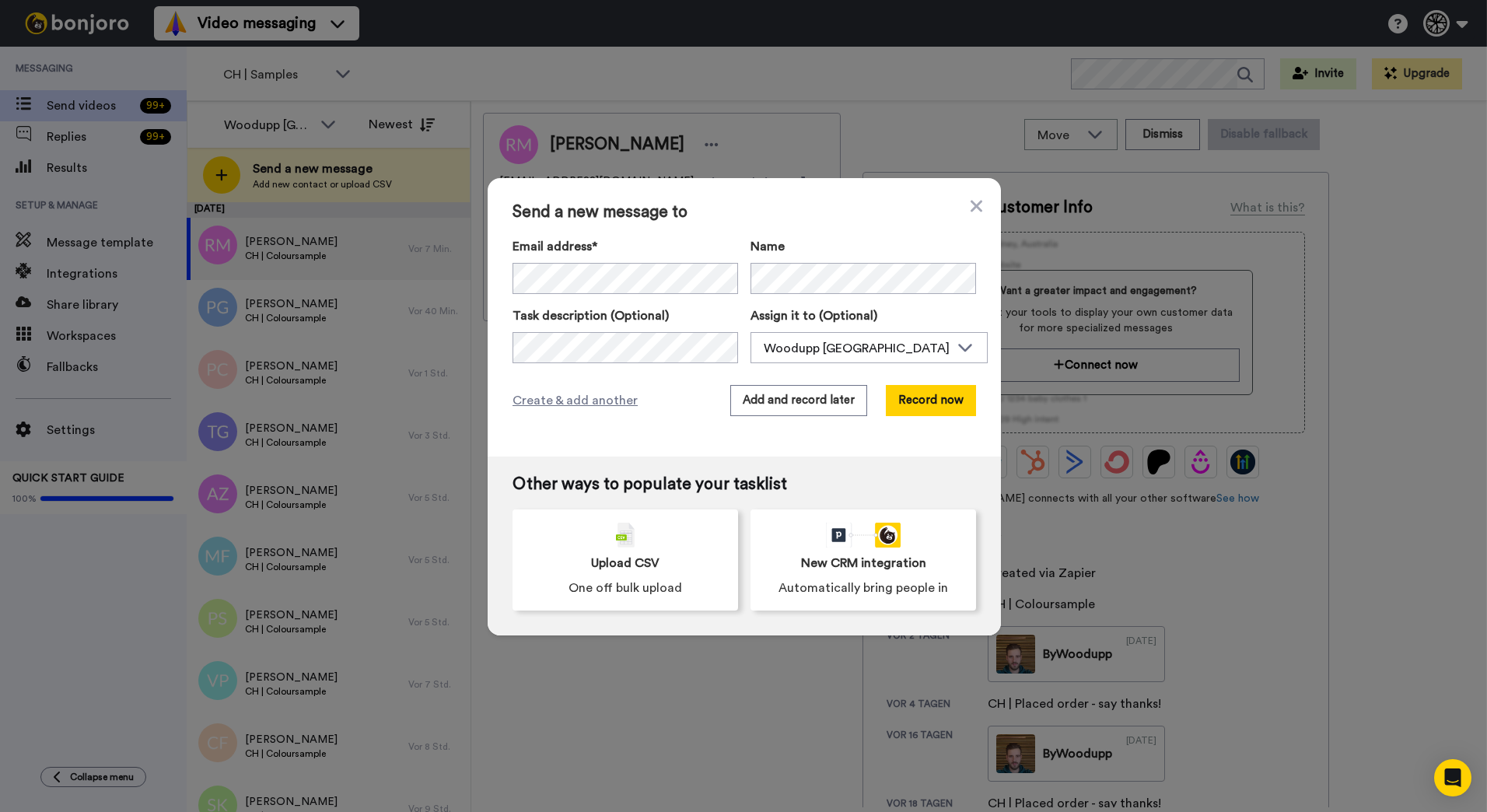
click at [964, 213] on span "Send a new message to" at bounding box center [744, 211] width 464 height 18
click at [971, 206] on icon at bounding box center [976, 205] width 11 height 18
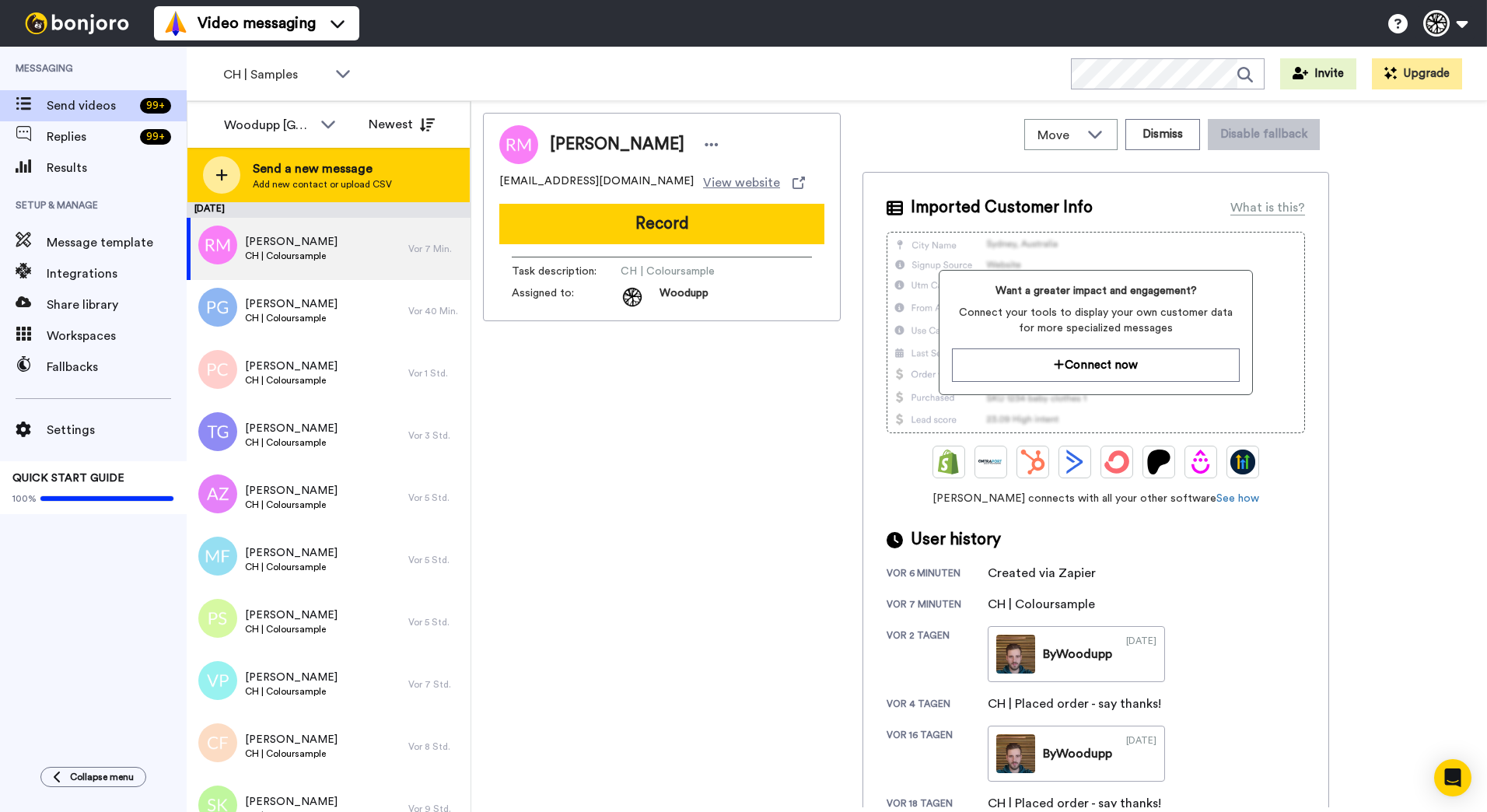
click at [358, 186] on span "Add new contact or upload CSV" at bounding box center [322, 185] width 139 height 12
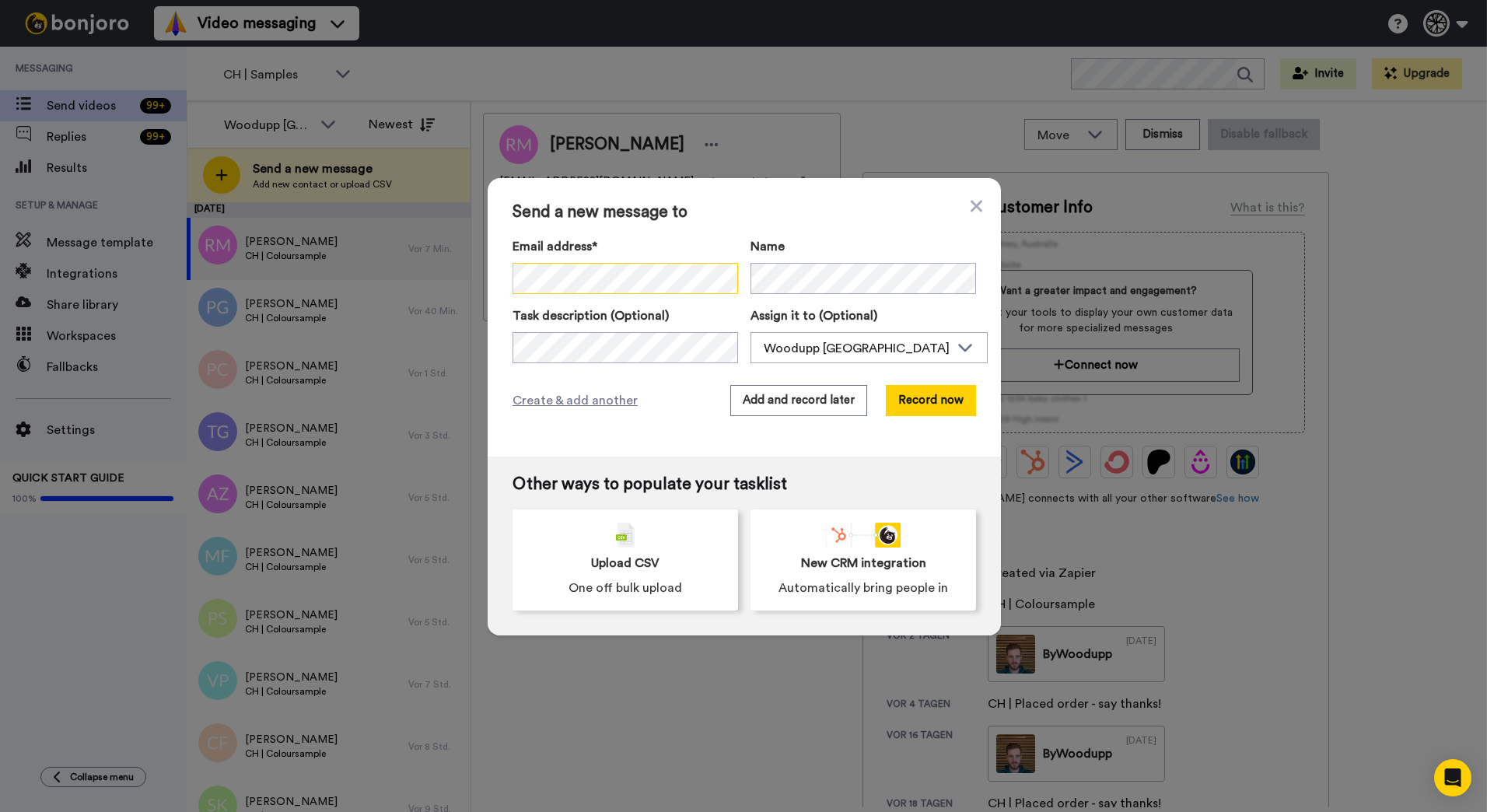
click at [456, 260] on div "Send a new message to Email address* Name Task description (Optional) Assign it…" at bounding box center [744, 406] width 1487 height 812
click at [972, 208] on icon at bounding box center [976, 205] width 11 height 11
